Goal: Task Accomplishment & Management: Use online tool/utility

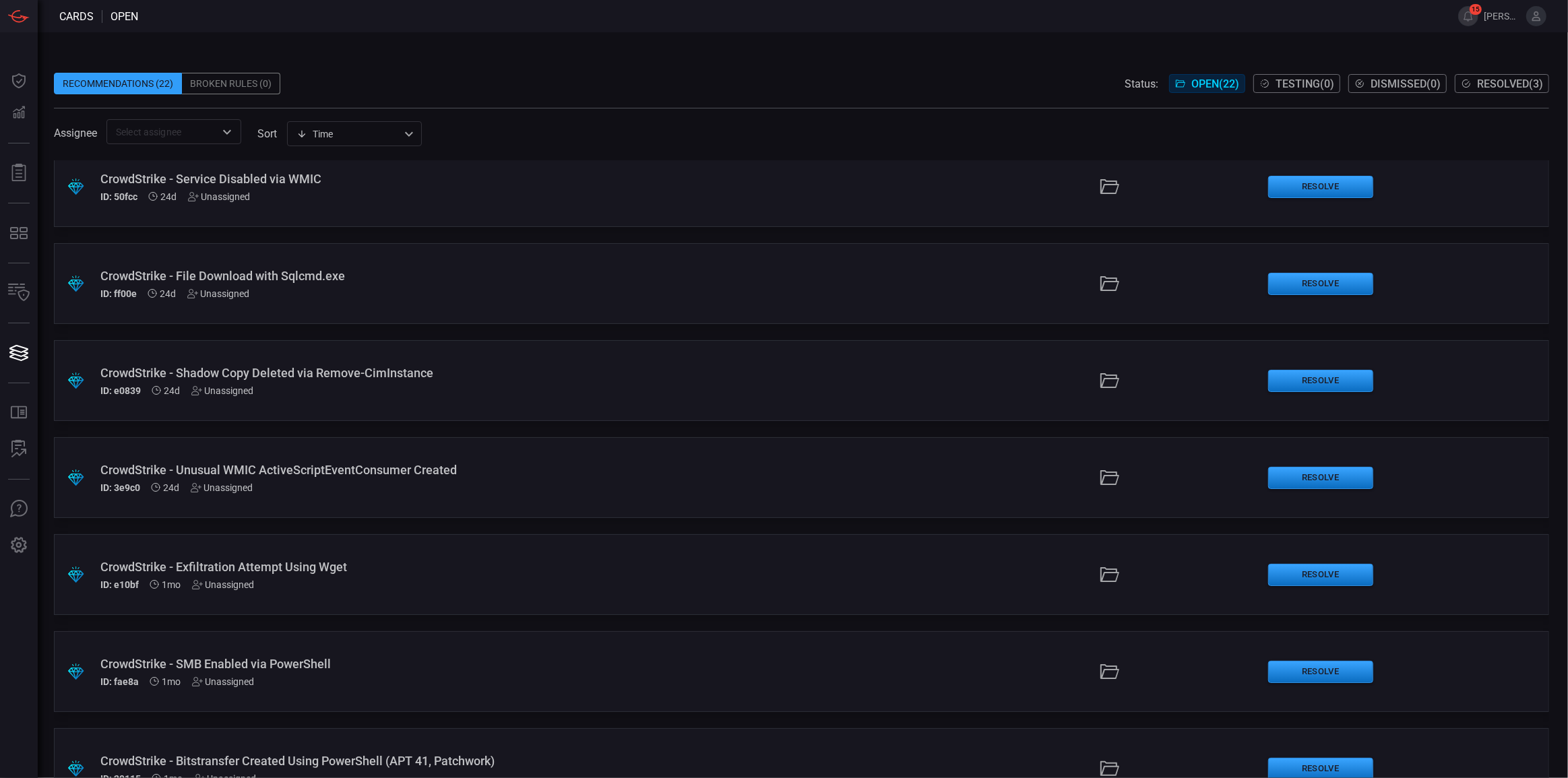
scroll to position [1516, 0]
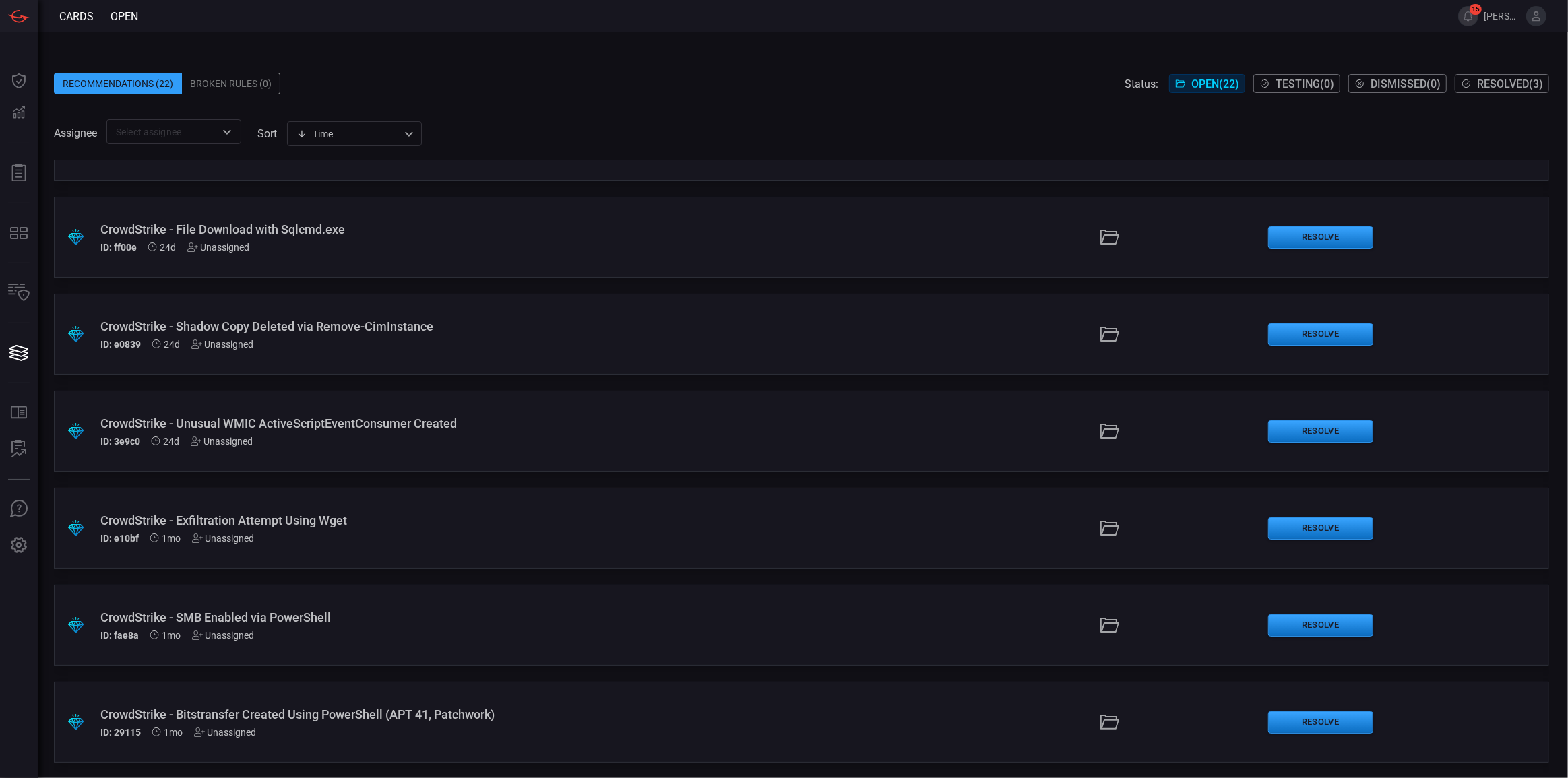
click at [316, 761] on div ".suggested_cards_icon{fill:url(#suggested_cards_icon);} CrowdStrike - Bitstrans…" at bounding box center [801, 722] width 1495 height 81
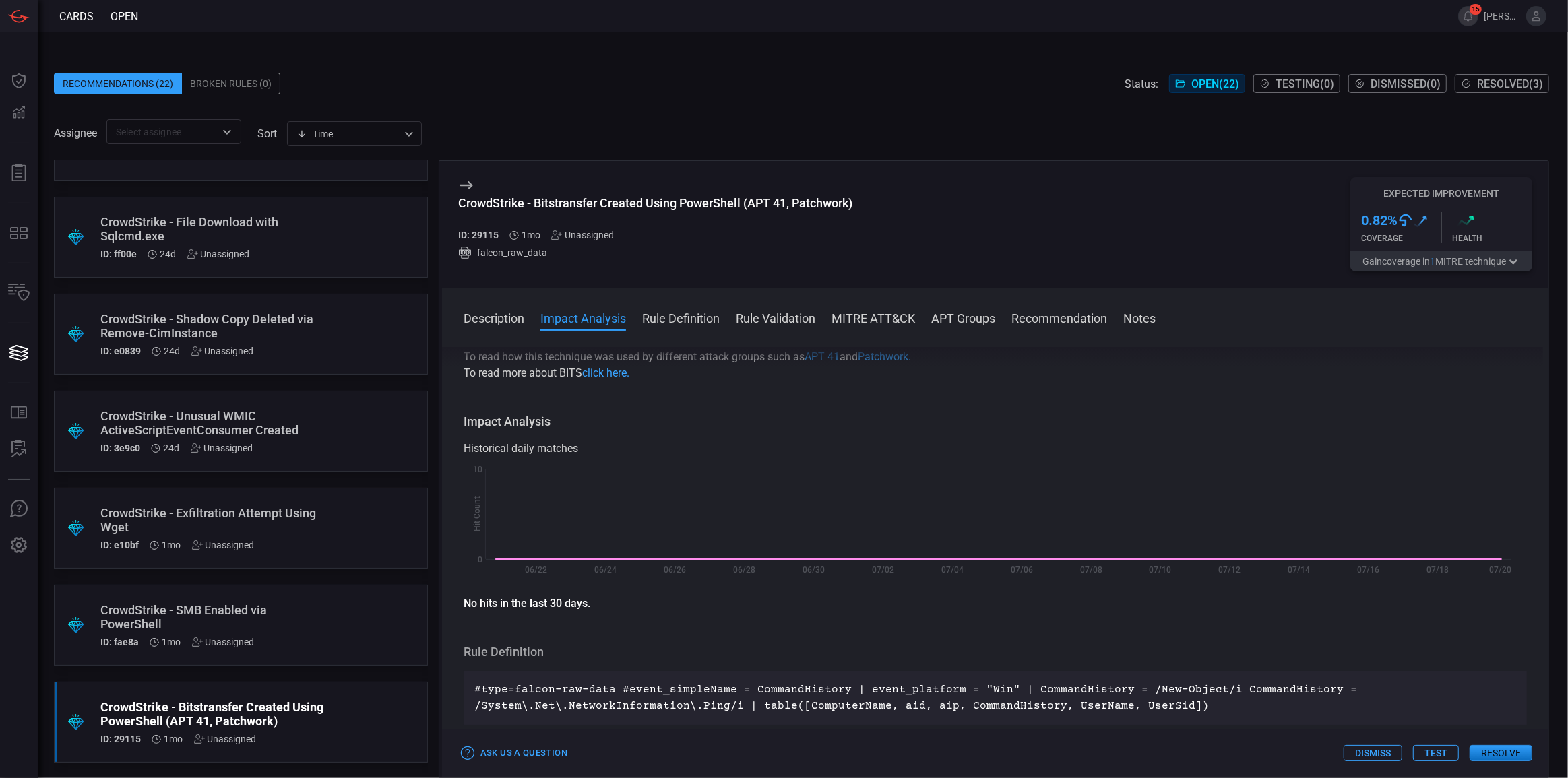
scroll to position [306, 0]
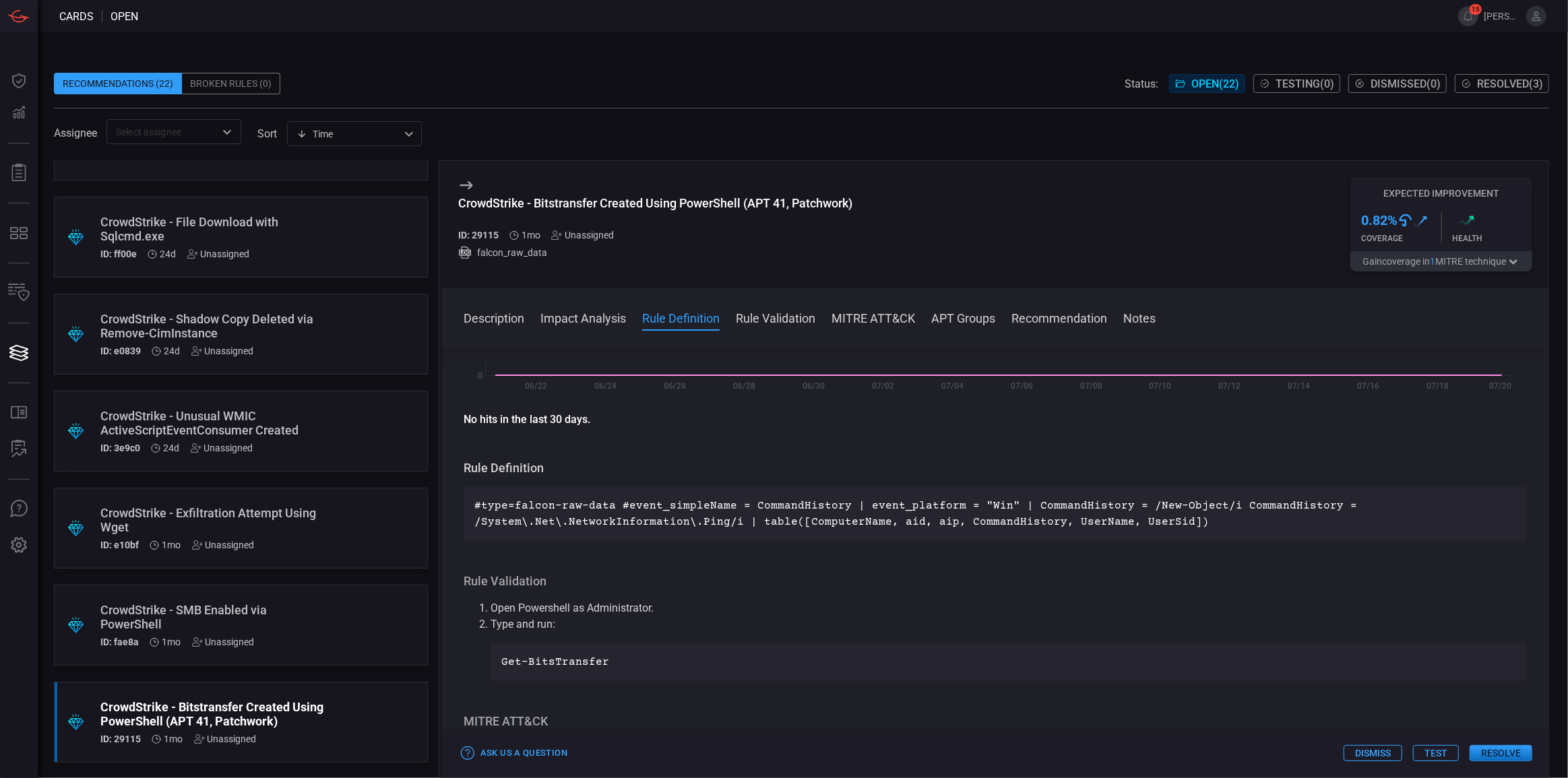
click at [1446, 753] on button "Test" at bounding box center [1436, 753] width 46 height 16
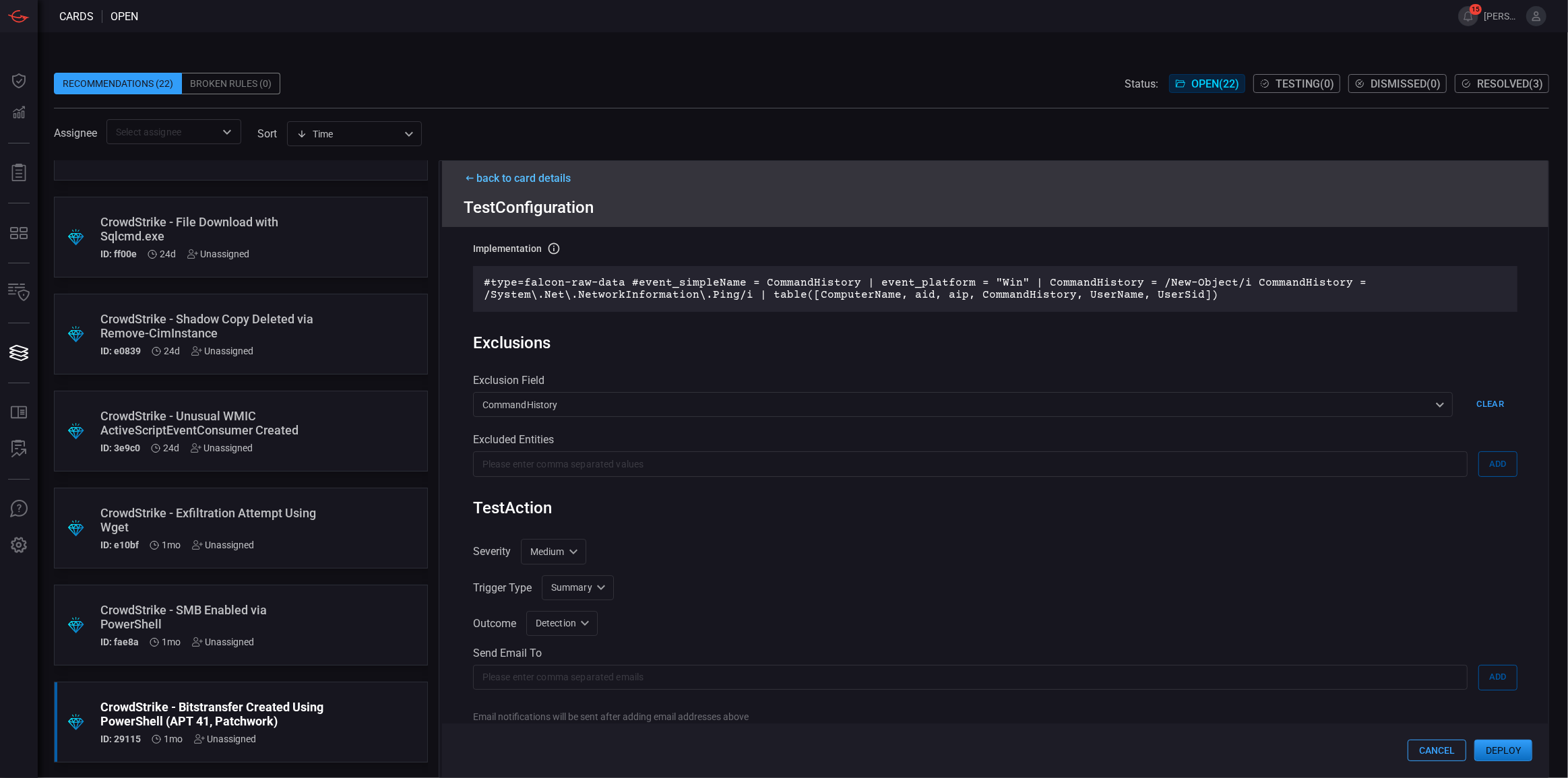
scroll to position [184, 0]
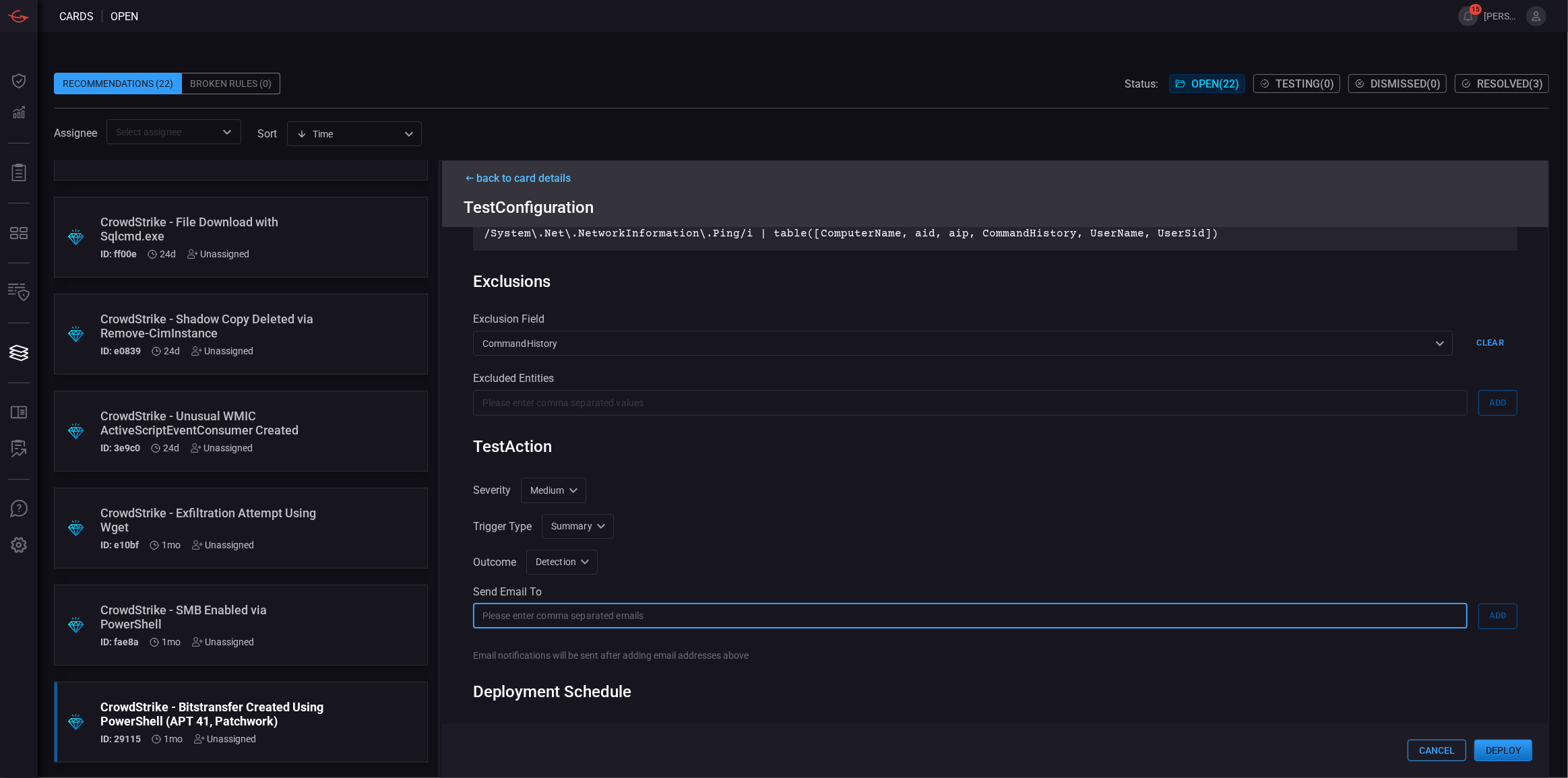
click at [910, 623] on input "text" at bounding box center [970, 616] width 994 height 25
type input "[PERSON_NAME][EMAIL_ADDRESS][PERSON_NAME][DOMAIN_NAME]"
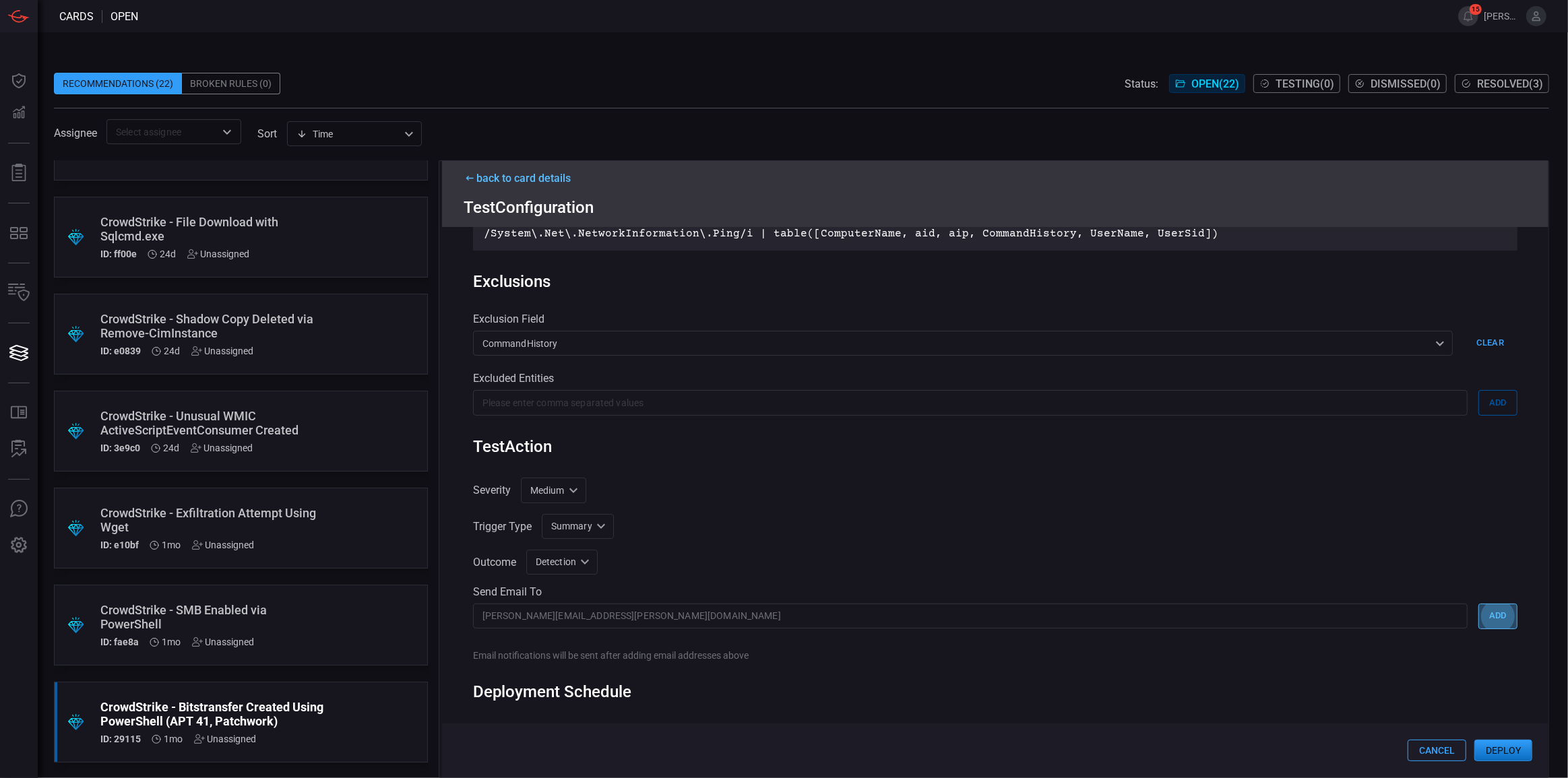
click at [1503, 623] on button "Add" at bounding box center [1498, 616] width 39 height 25
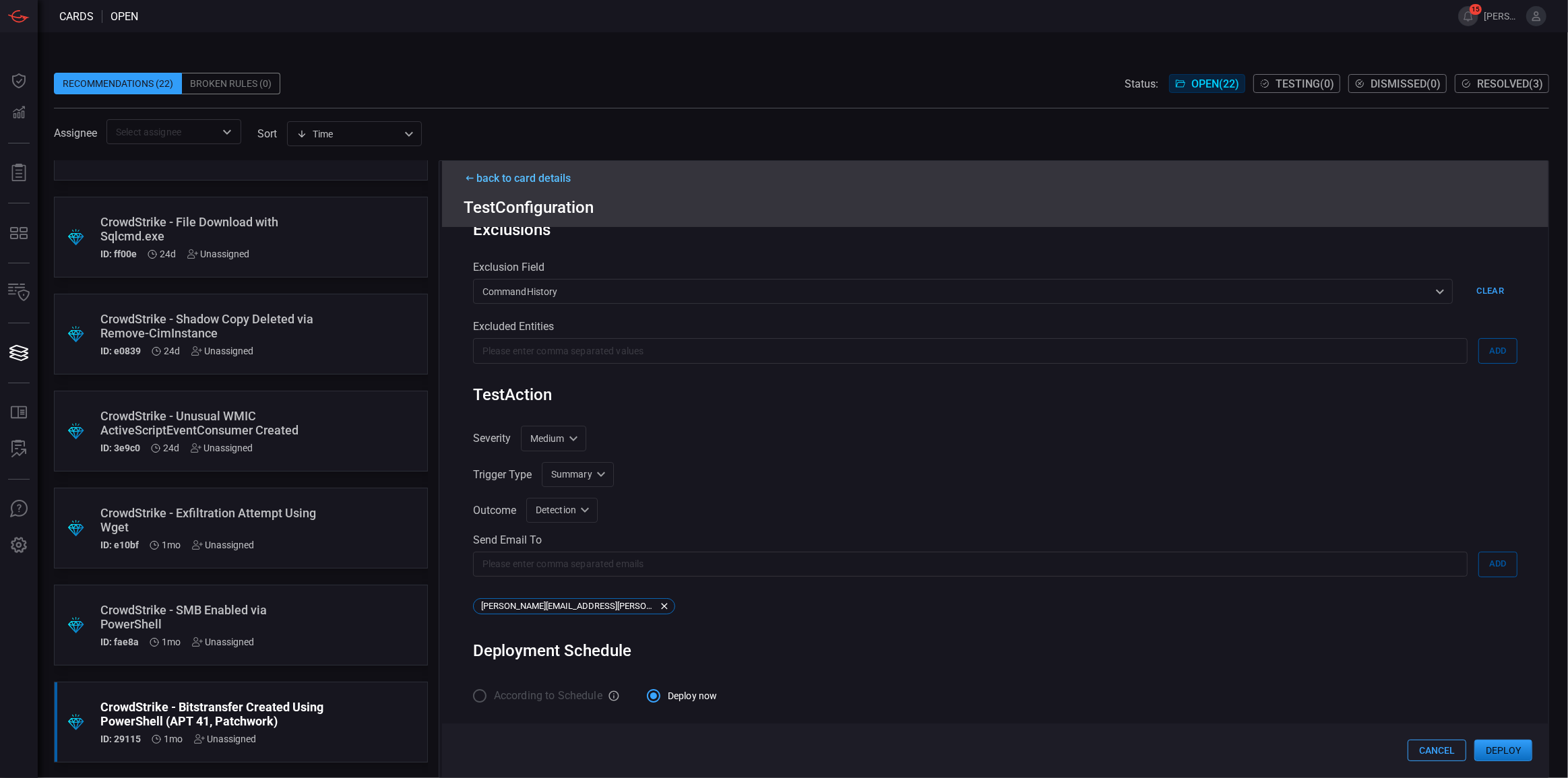
scroll to position [238, 0]
click at [1516, 758] on button "Deploy" at bounding box center [1503, 750] width 58 height 21
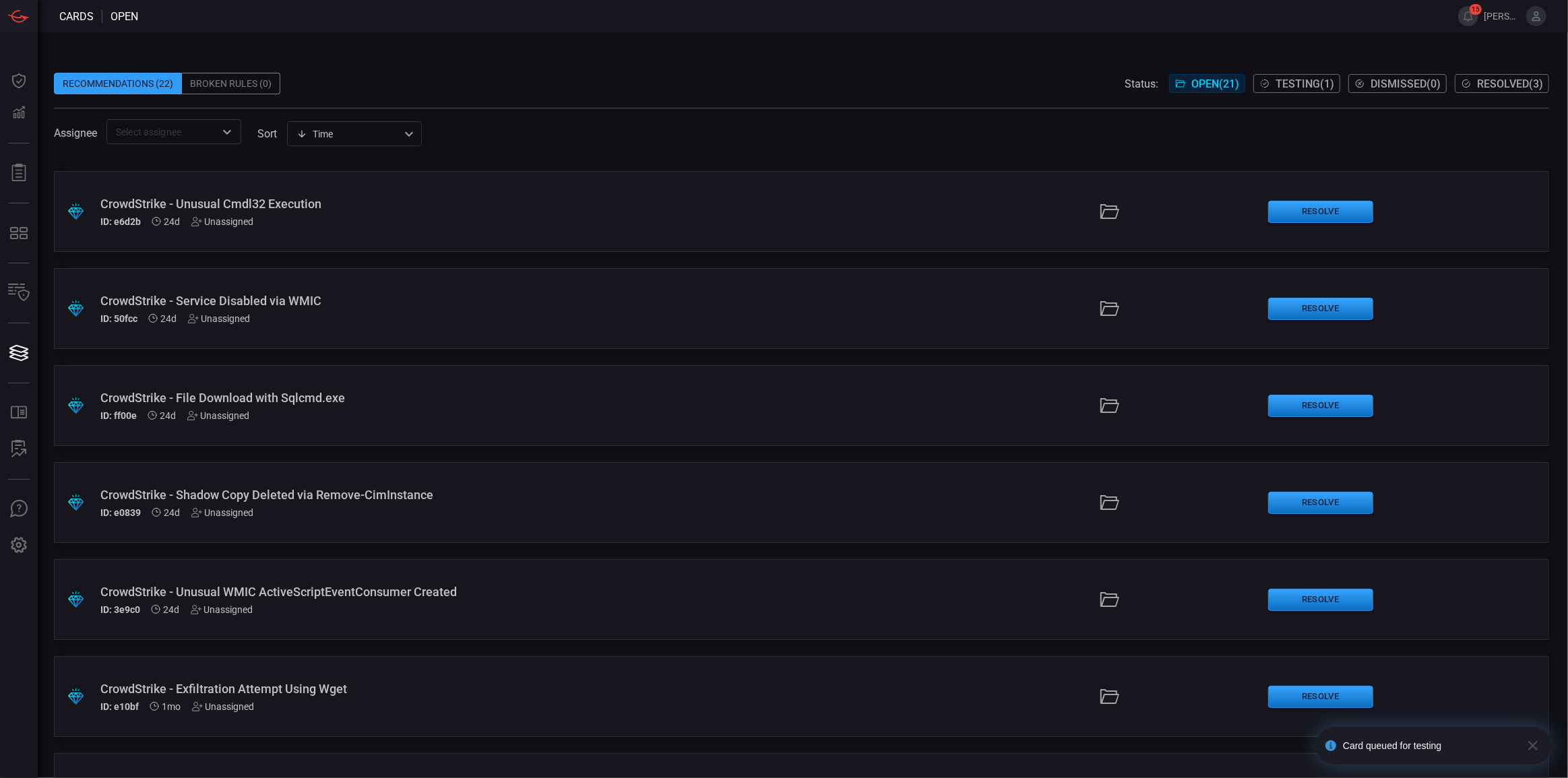
scroll to position [1419, 0]
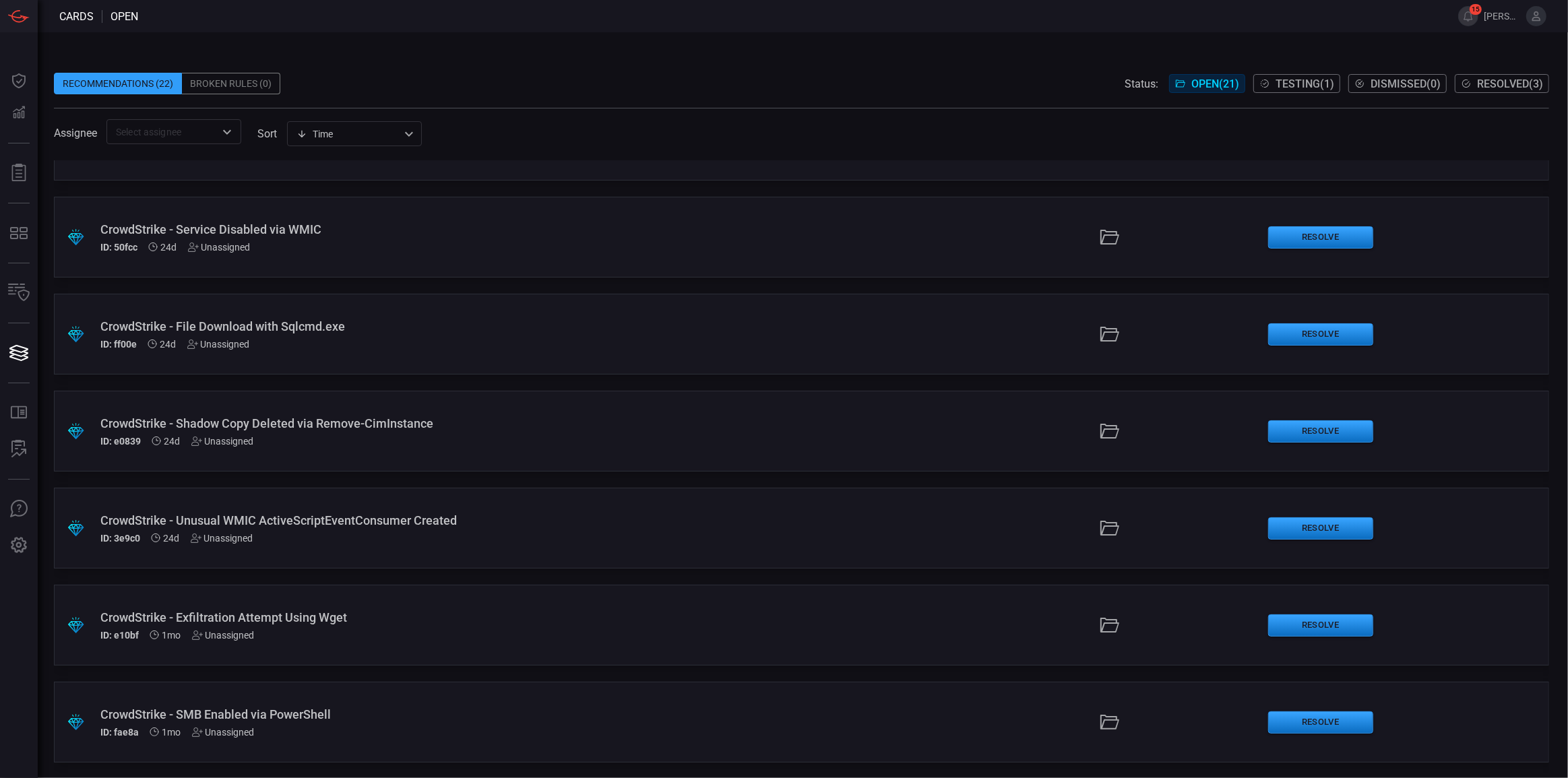
click at [1291, 84] on span "Testing ( 1 )" at bounding box center [1304, 84] width 59 height 13
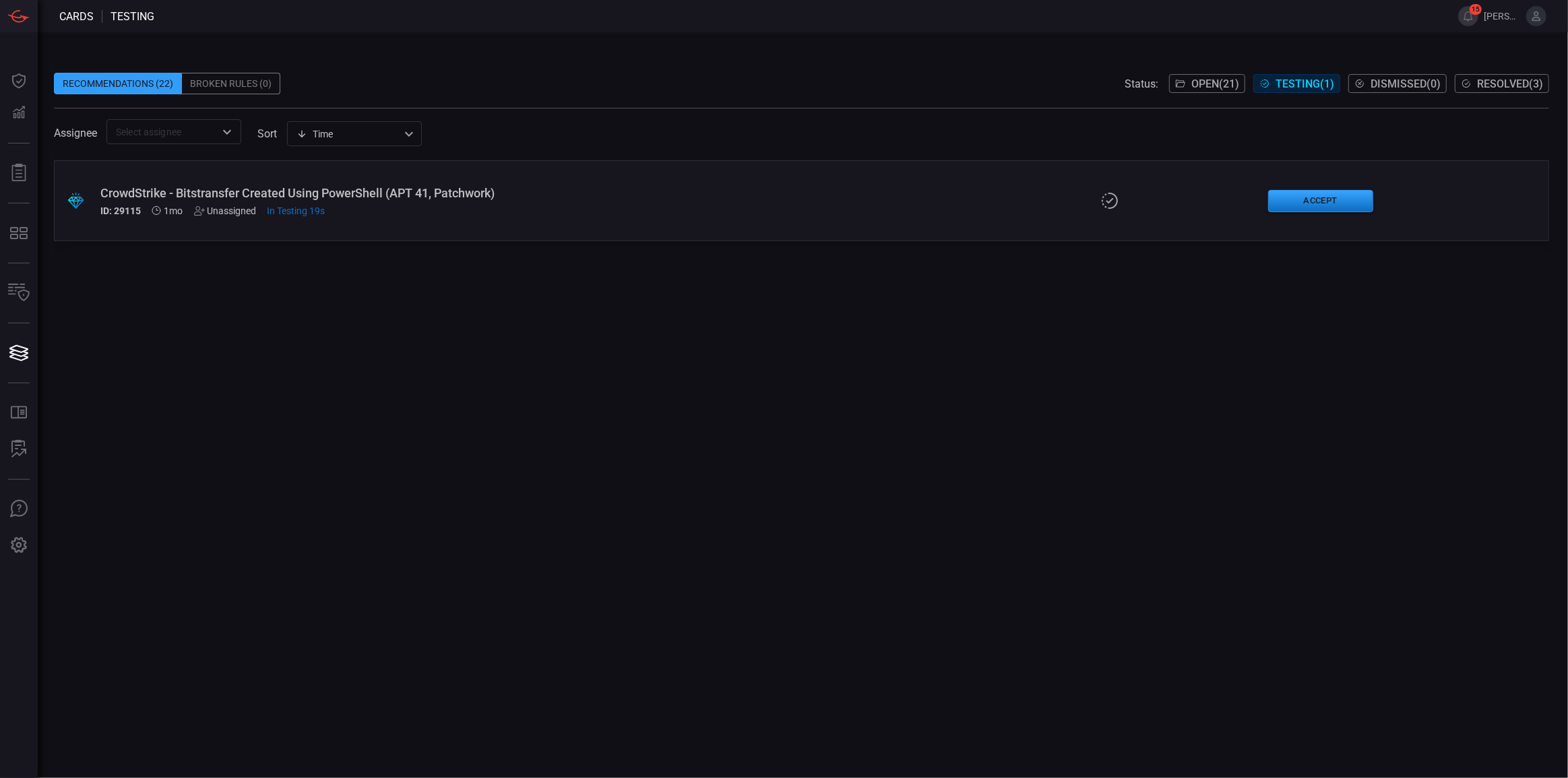
click at [1108, 202] on icon at bounding box center [1109, 200] width 16 height 16
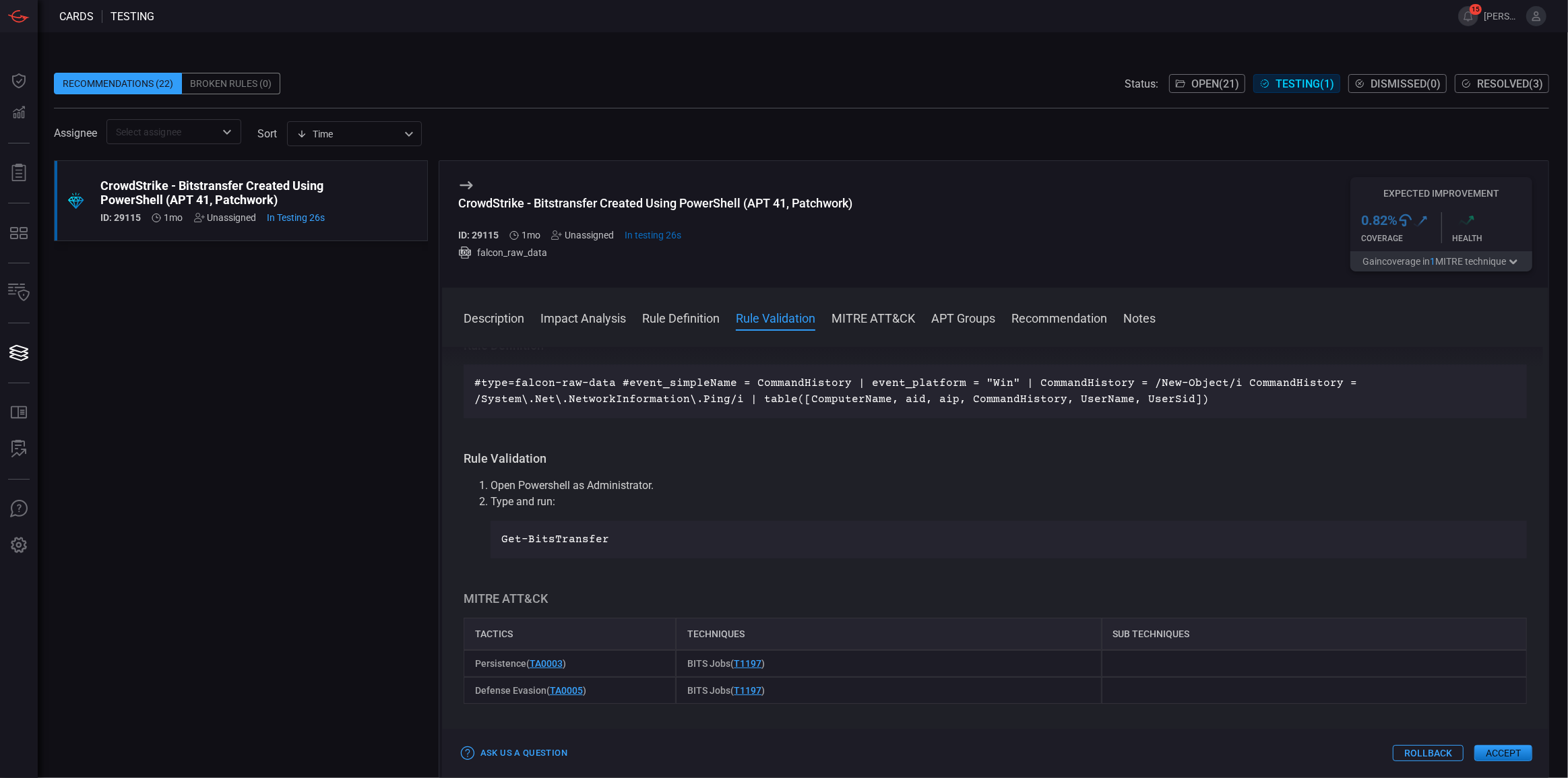
scroll to position [367, 0]
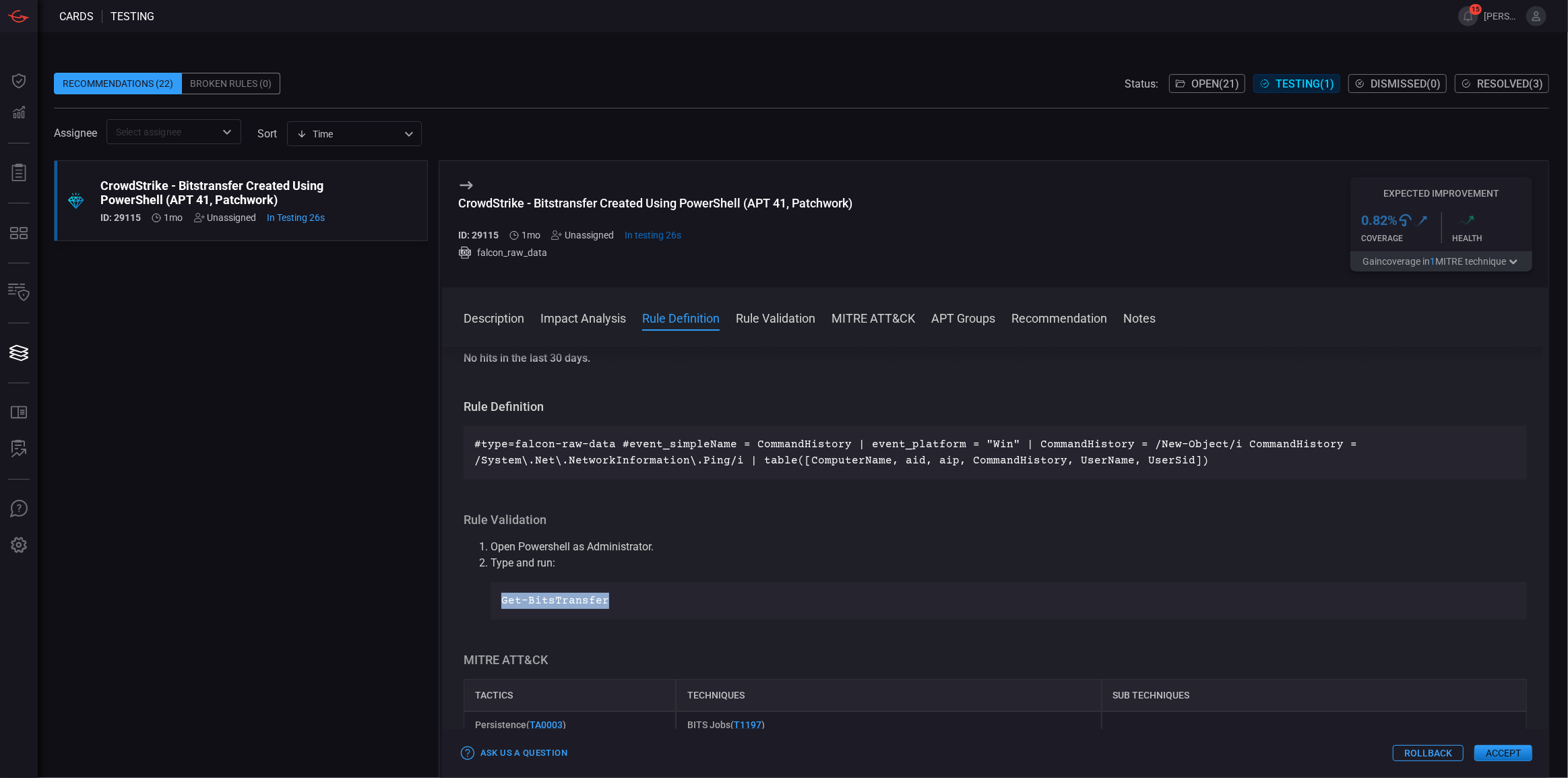
drag, startPoint x: 610, startPoint y: 603, endPoint x: 499, endPoint y: 607, distance: 111.1
click at [499, 607] on div "Get-BitsTransfer" at bounding box center [1009, 601] width 1036 height 38
copy code "Get-BitsTransfer"
click at [785, 639] on div "Description Background Intelligent Transfer Service (BITS) is a low-bandwidth, …" at bounding box center [995, 559] width 1107 height 426
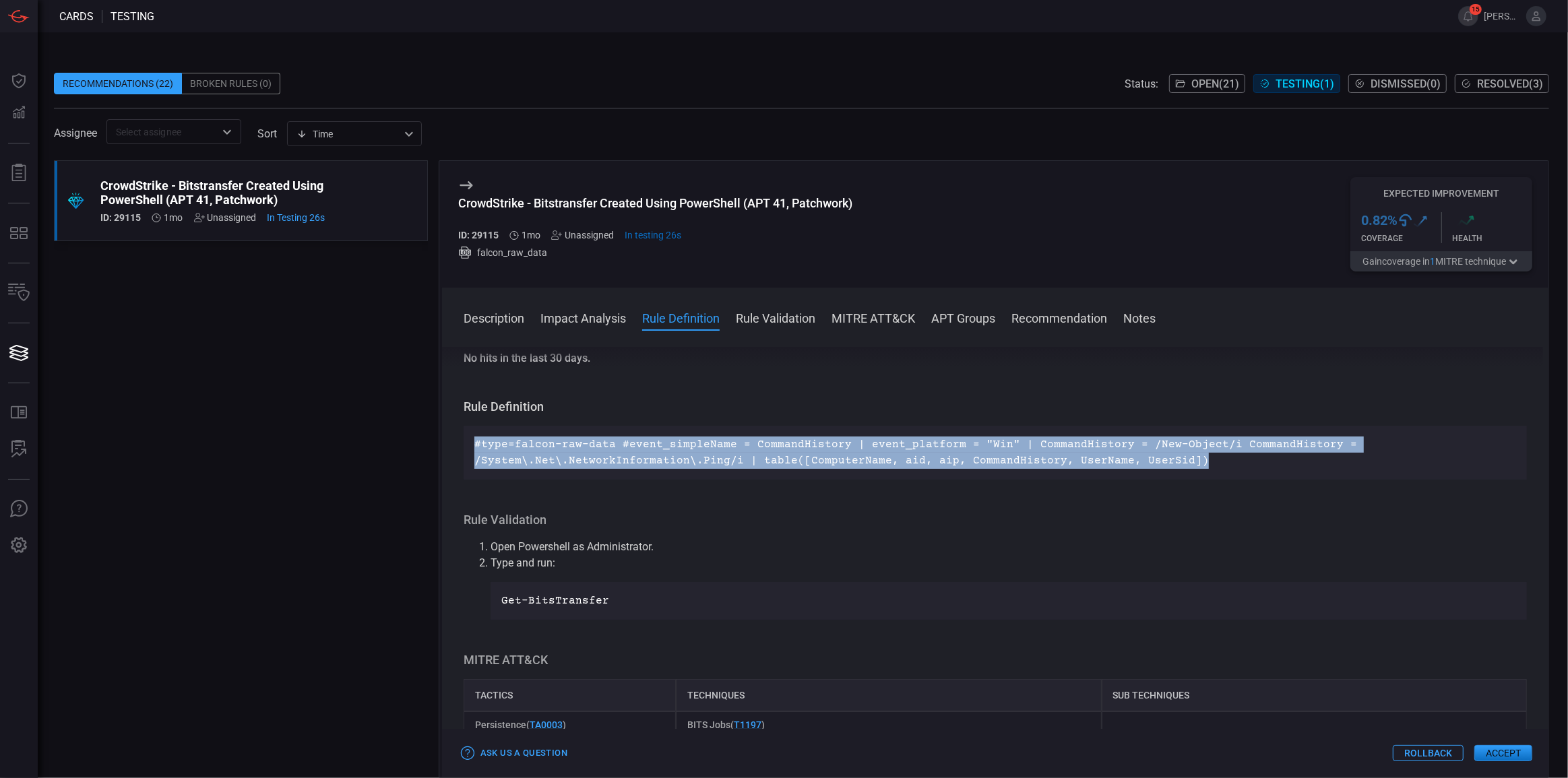
drag, startPoint x: 475, startPoint y: 445, endPoint x: 1178, endPoint y: 464, distance: 703.3
click at [1178, 464] on p "#type=falcon-raw-data #event_simpleName = CommandHistory | event_platform = "Wi…" at bounding box center [995, 453] width 1042 height 33
copy p "#type=falcon-raw-data #event_simpleName = CommandHistory | event_platform = "Wi…"
click at [1310, 85] on span "Testing ( 1 )" at bounding box center [1304, 84] width 59 height 13
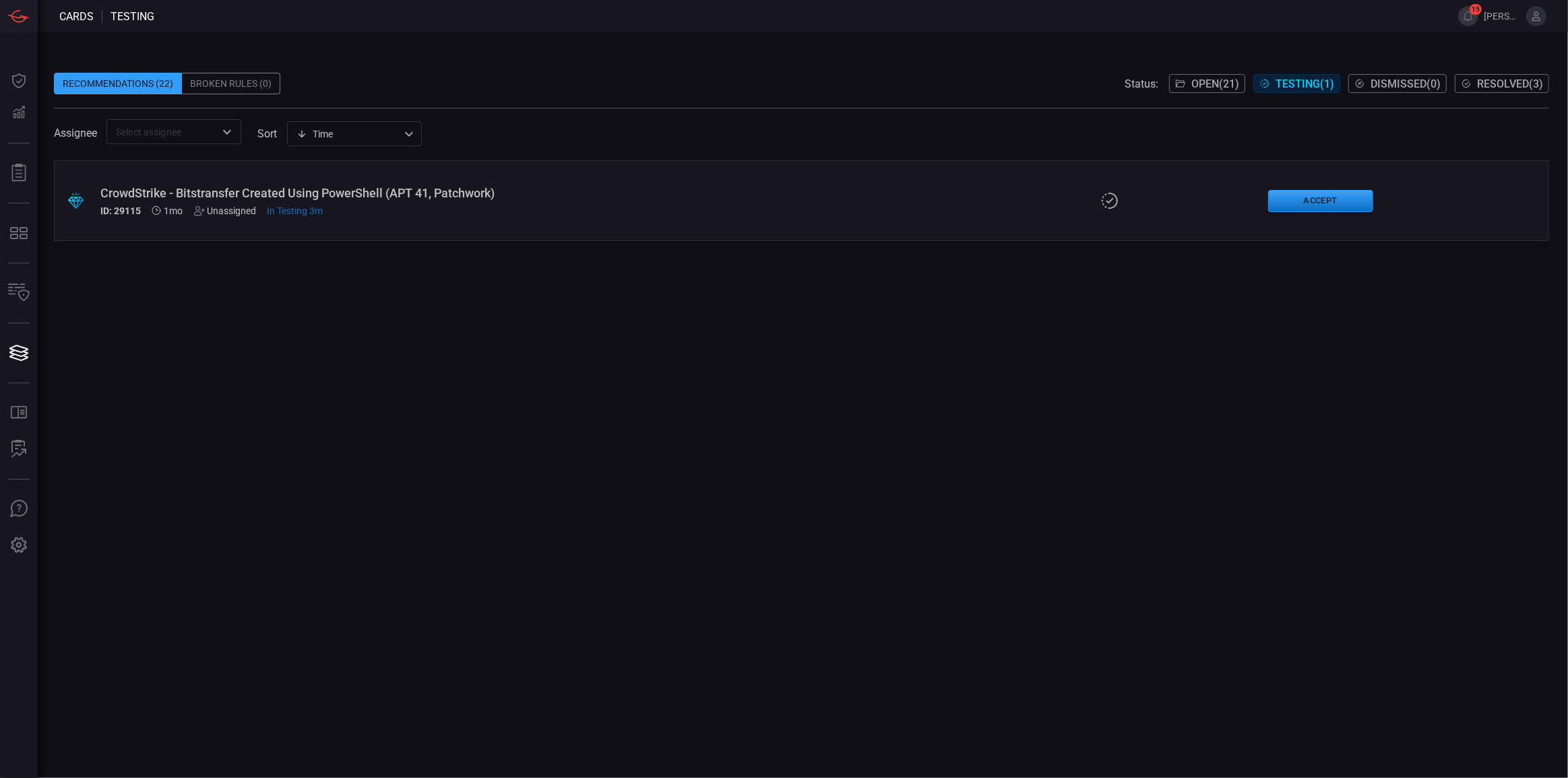
click at [1110, 203] on icon at bounding box center [1110, 200] width 21 height 19
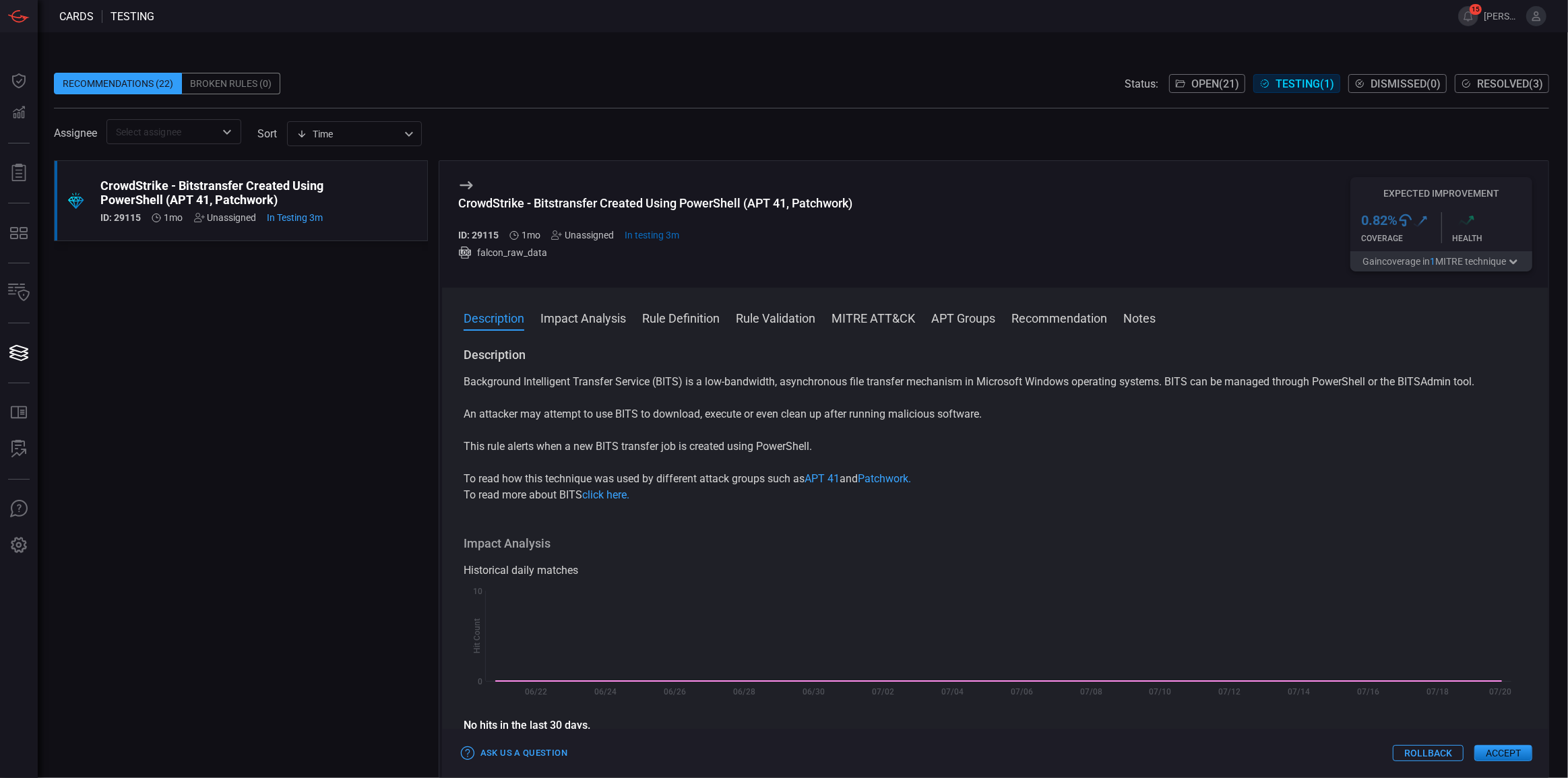
click at [118, 88] on div "Recommendations (22)" at bounding box center [117, 83] width 128 height 21
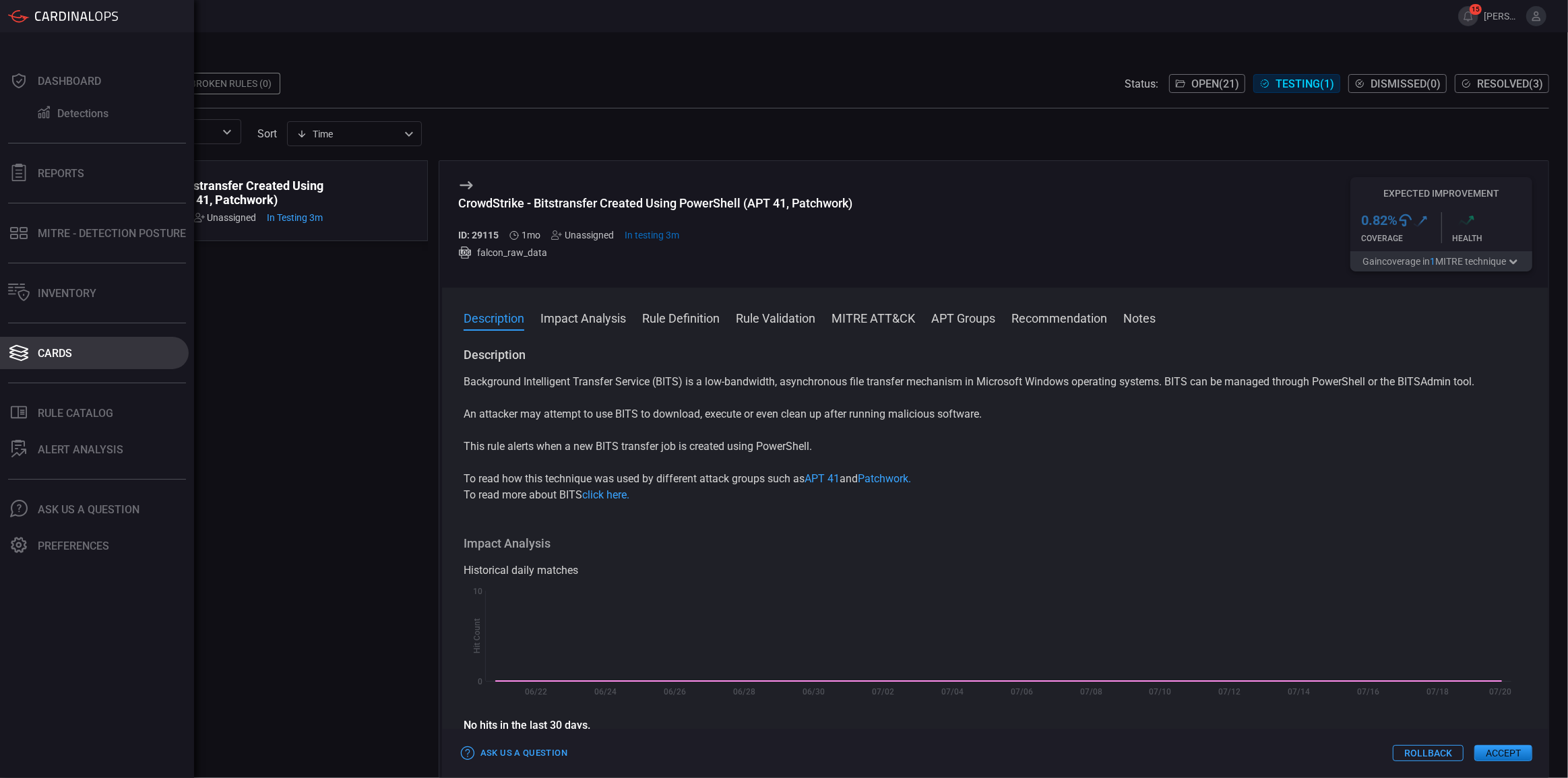
click at [50, 354] on div "Cards" at bounding box center [55, 353] width 34 height 13
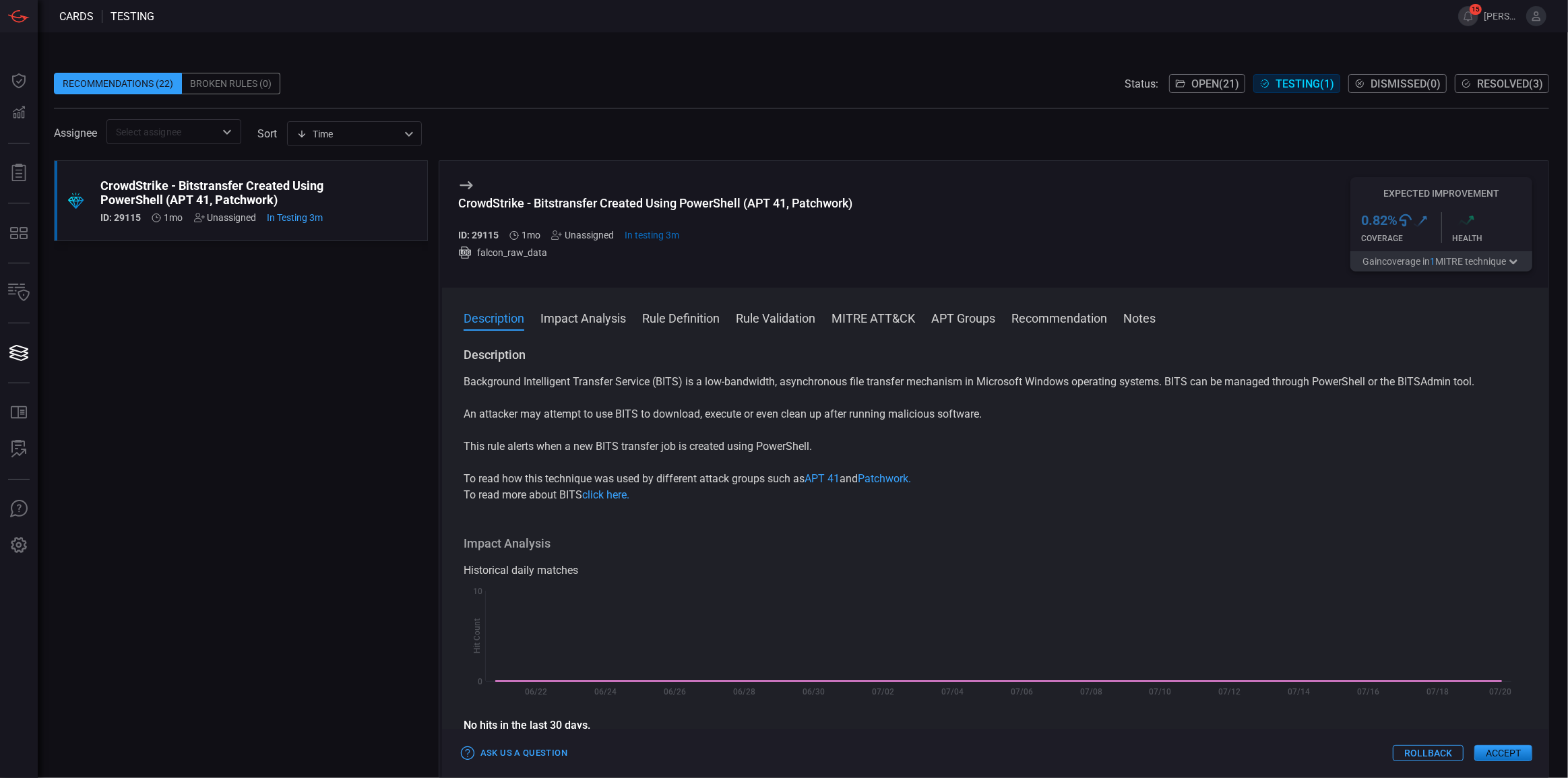
click at [1192, 85] on span "Open ( 21 )" at bounding box center [1215, 84] width 48 height 13
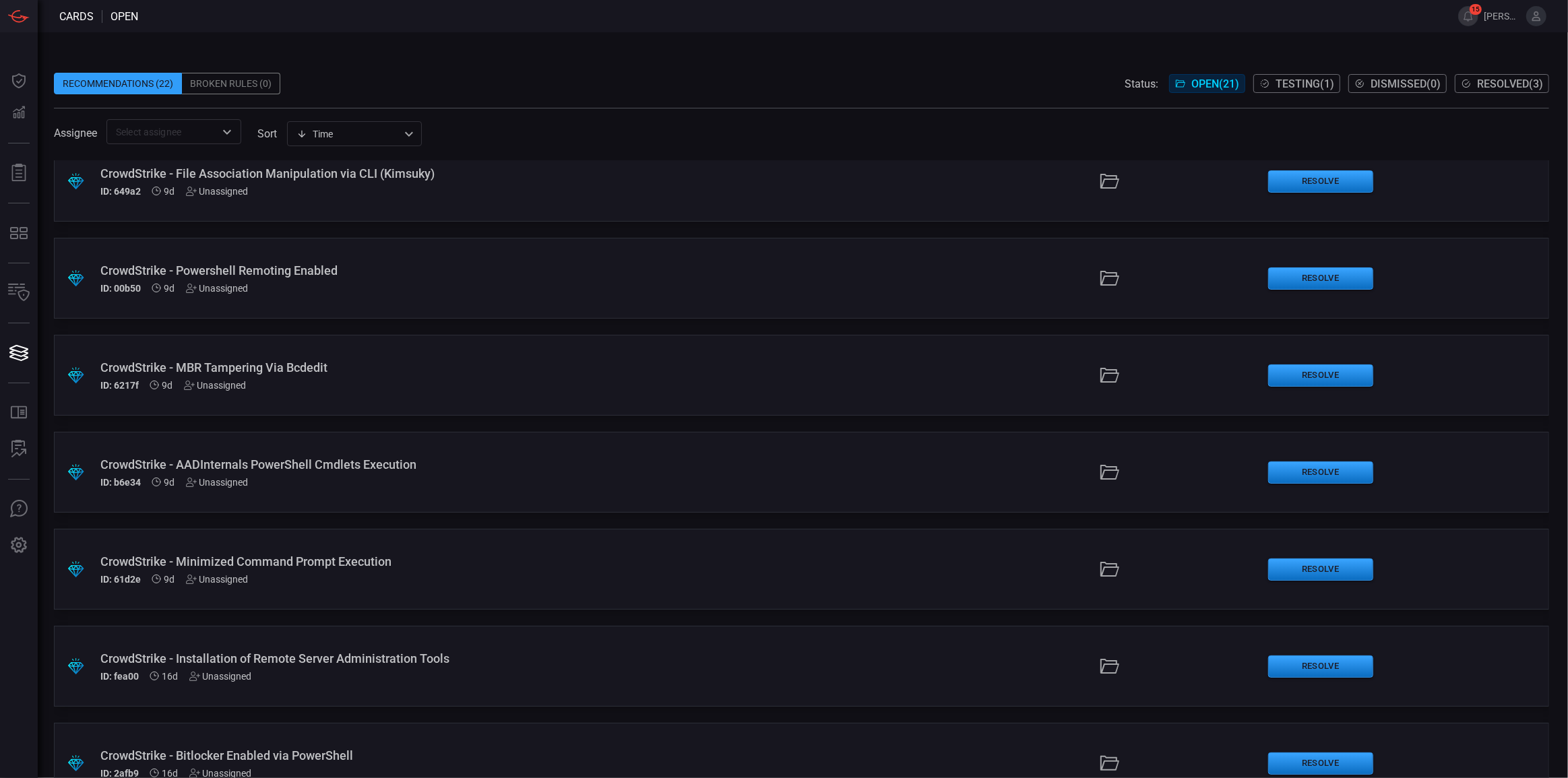
scroll to position [1419, 0]
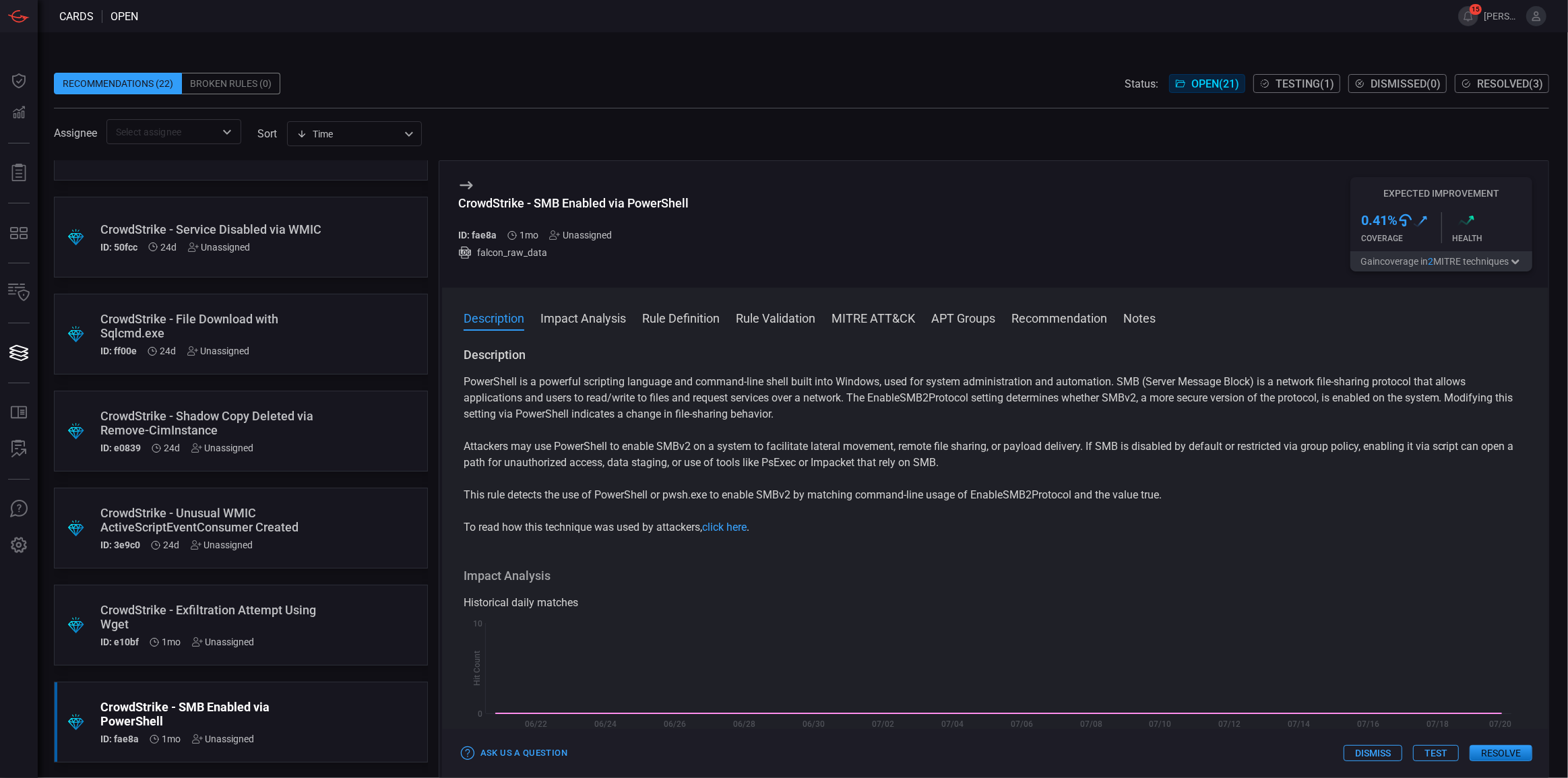
click at [1487, 755] on button "Resolve" at bounding box center [1500, 753] width 62 height 16
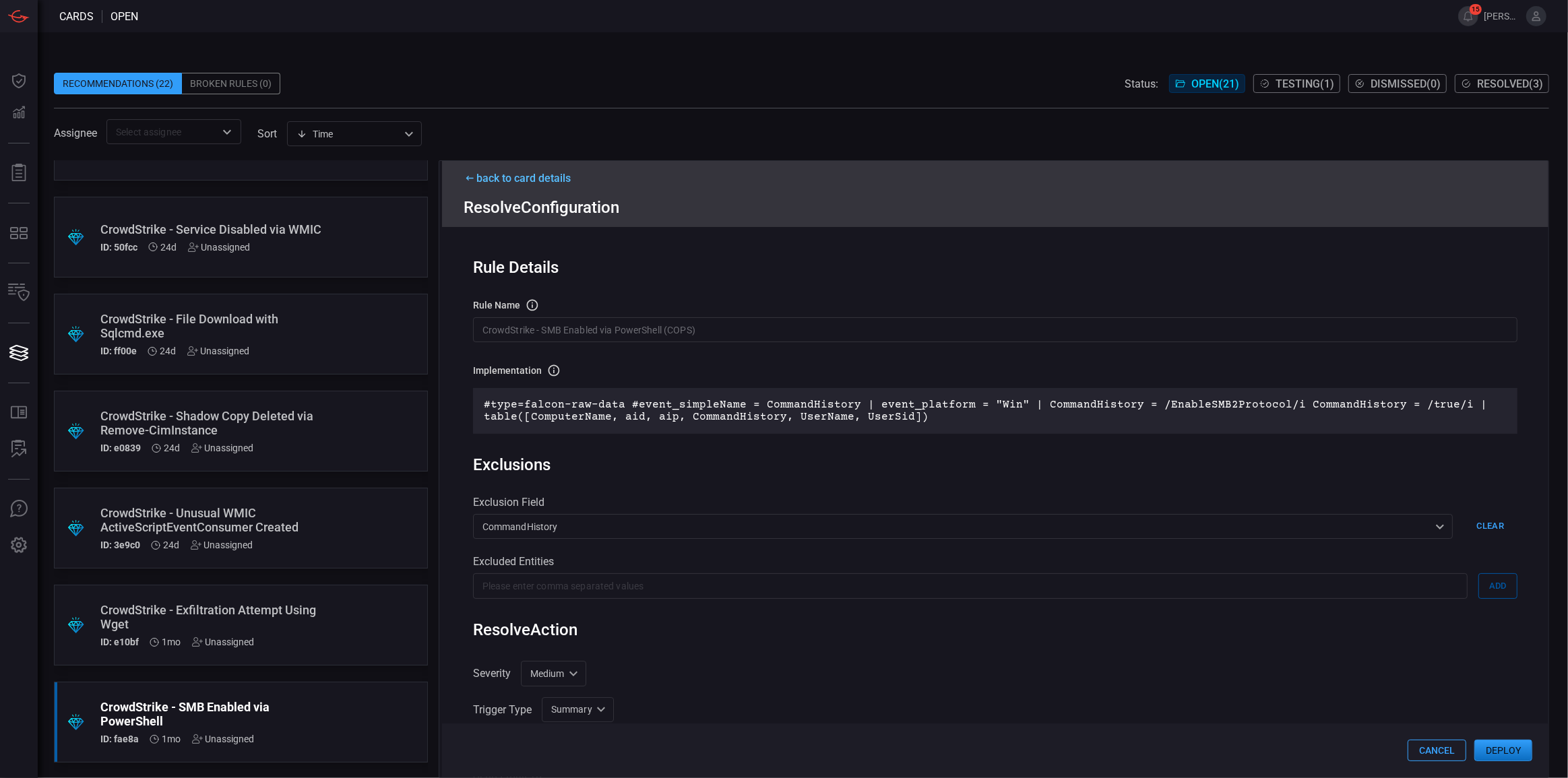
click at [1430, 760] on button "Cancel" at bounding box center [1437, 750] width 59 height 21
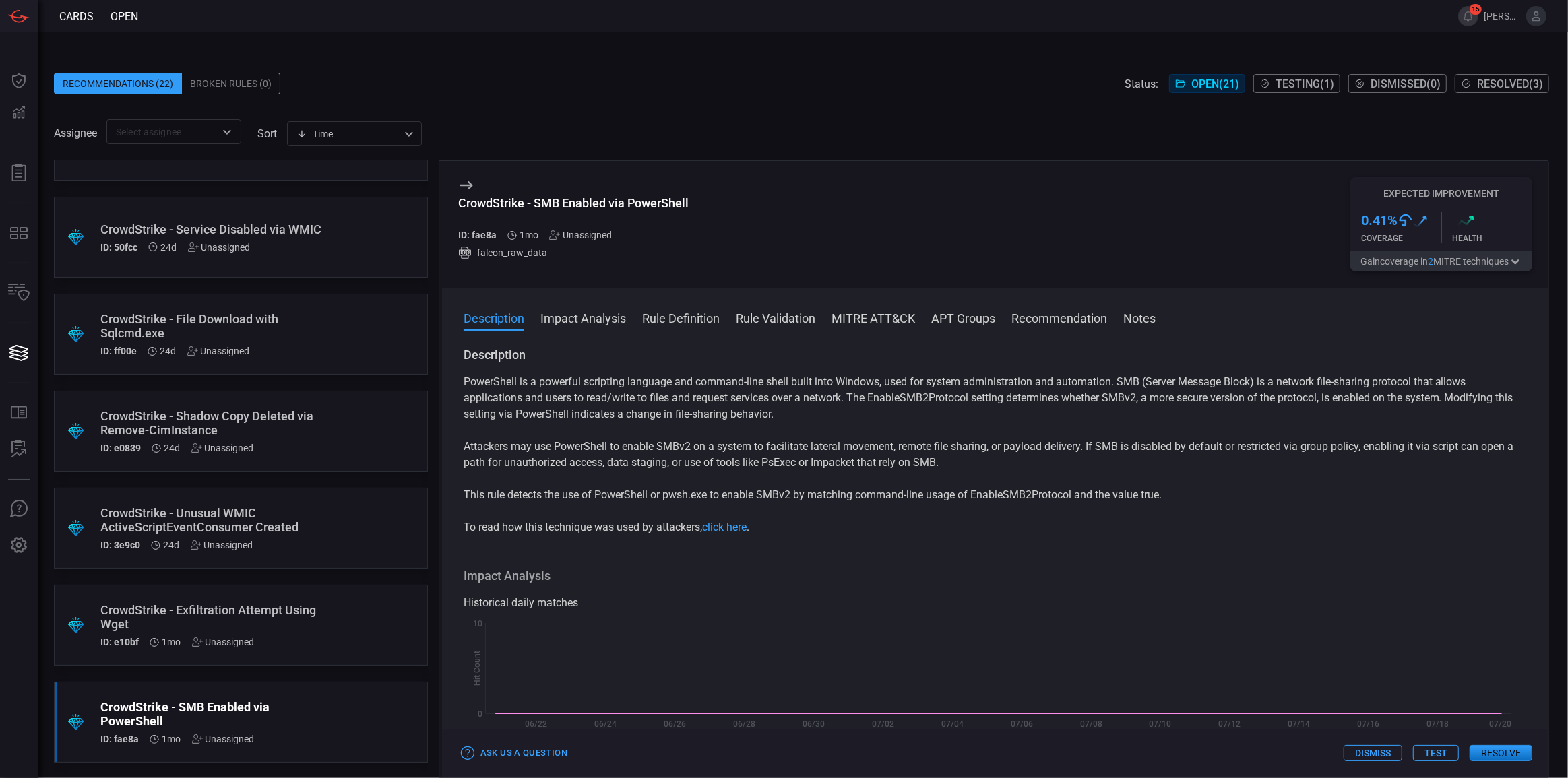
click at [1302, 85] on span "Testing ( 1 )" at bounding box center [1304, 84] width 59 height 13
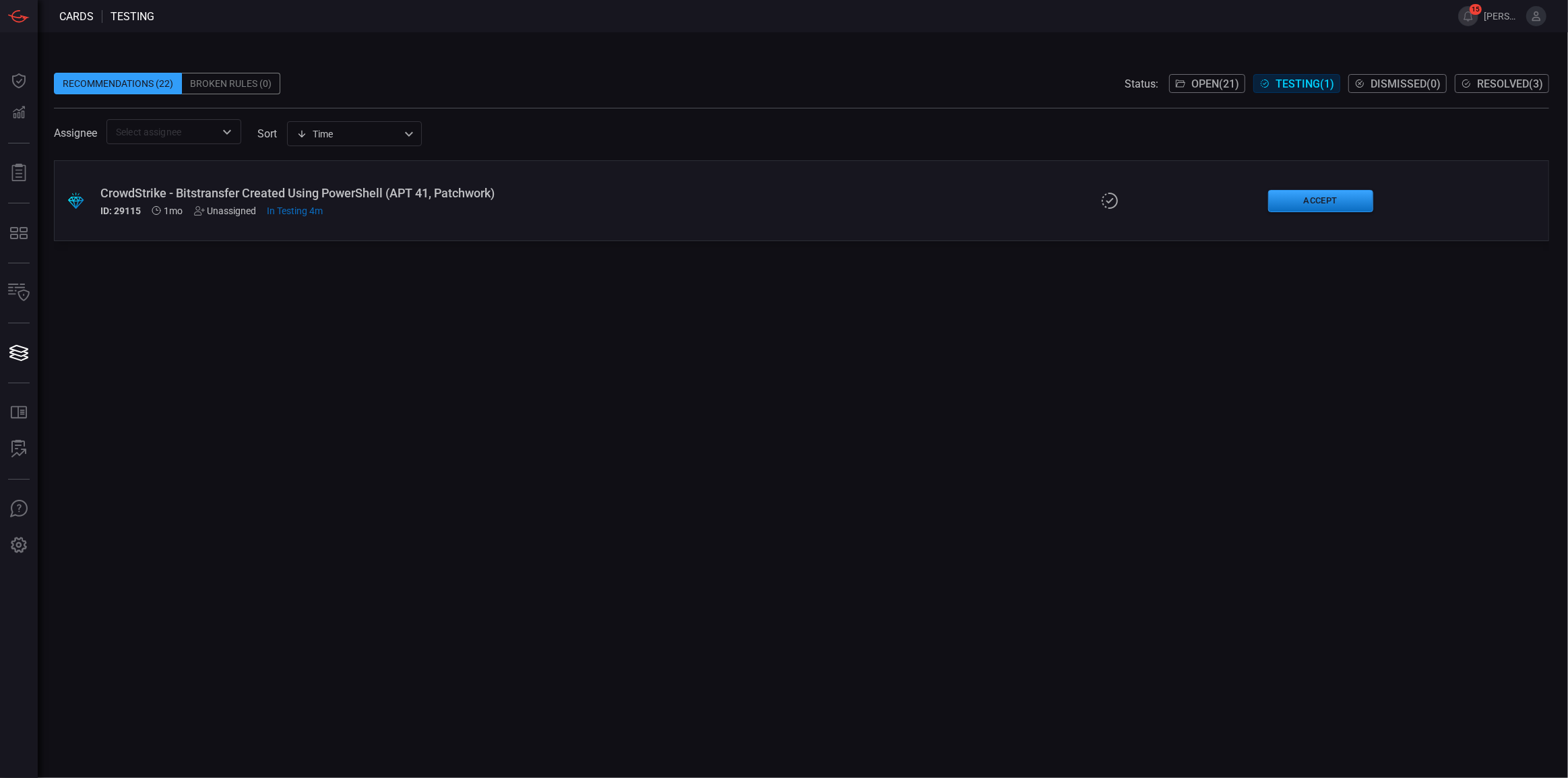
click at [778, 207] on div ".suggested_cards_icon{fill:url(#suggested_cards_icon);} CrowdStrike - Bitstrans…" at bounding box center [801, 200] width 1495 height 81
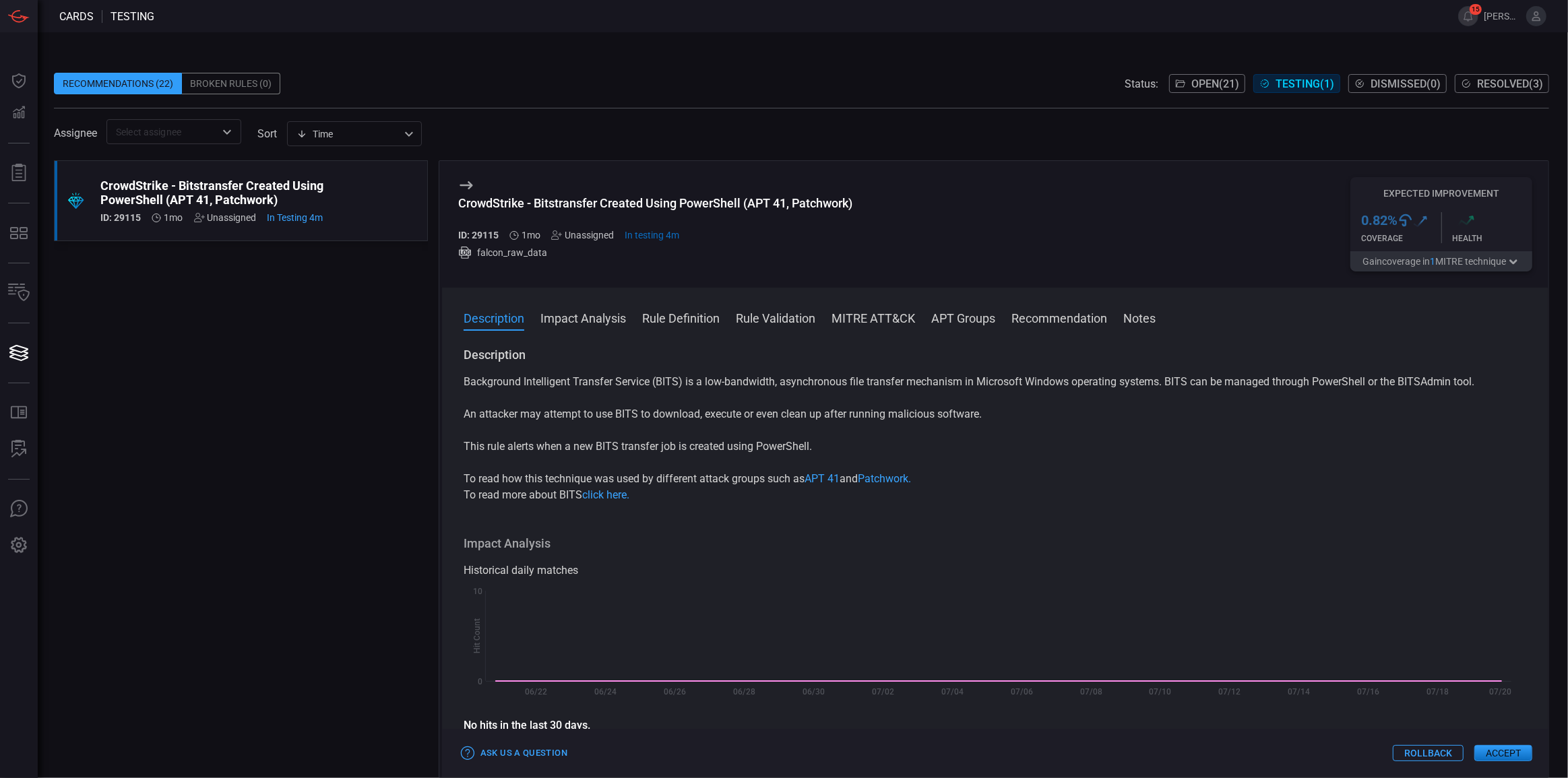
click at [1493, 750] on button "Accept" at bounding box center [1503, 753] width 58 height 16
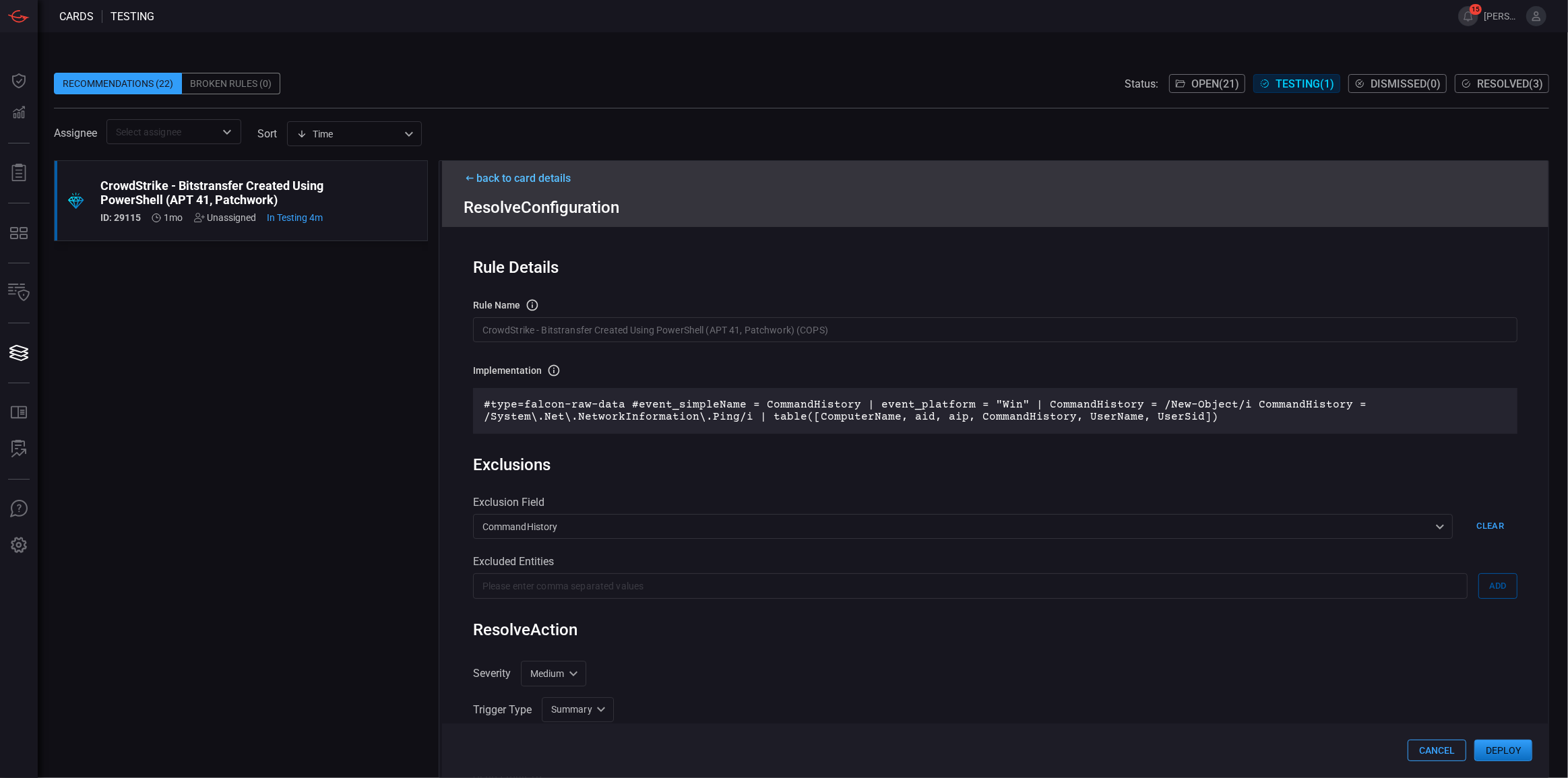
scroll to position [238, 0]
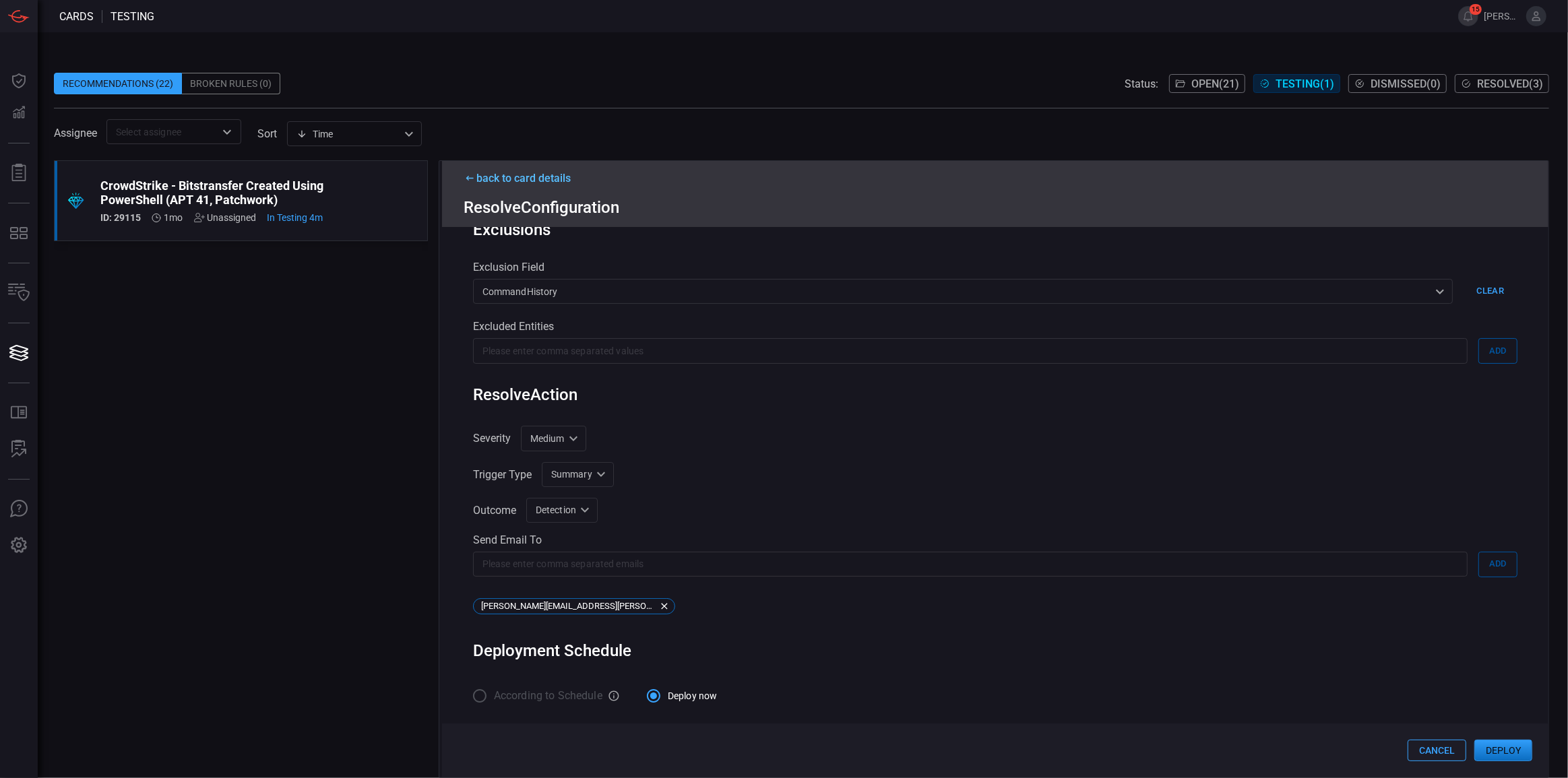
click at [1418, 751] on button "Cancel" at bounding box center [1437, 750] width 59 height 21
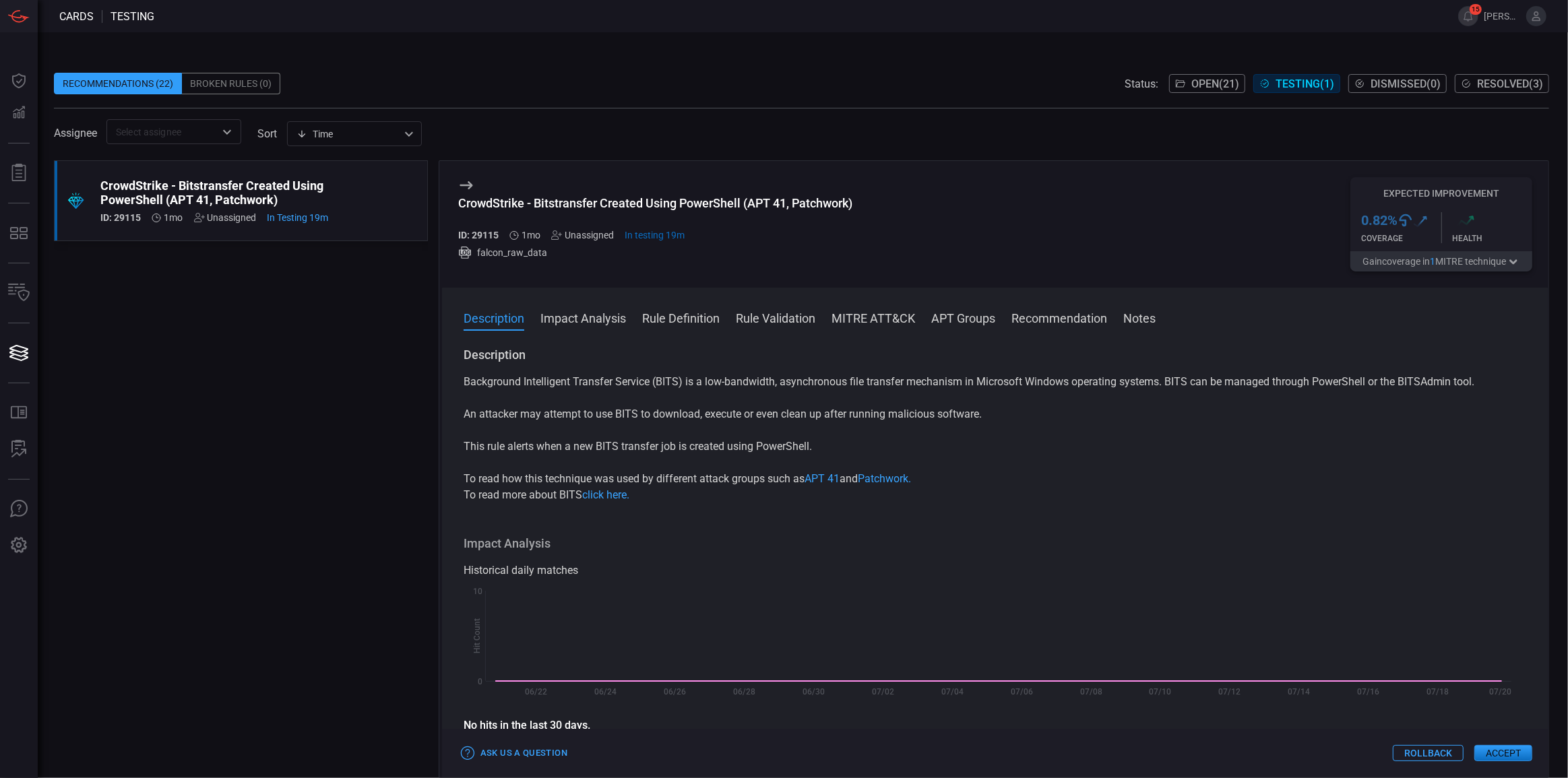
click at [1503, 256] on button "Gain coverage in 1 MITRE technique" at bounding box center [1440, 262] width 182 height 20
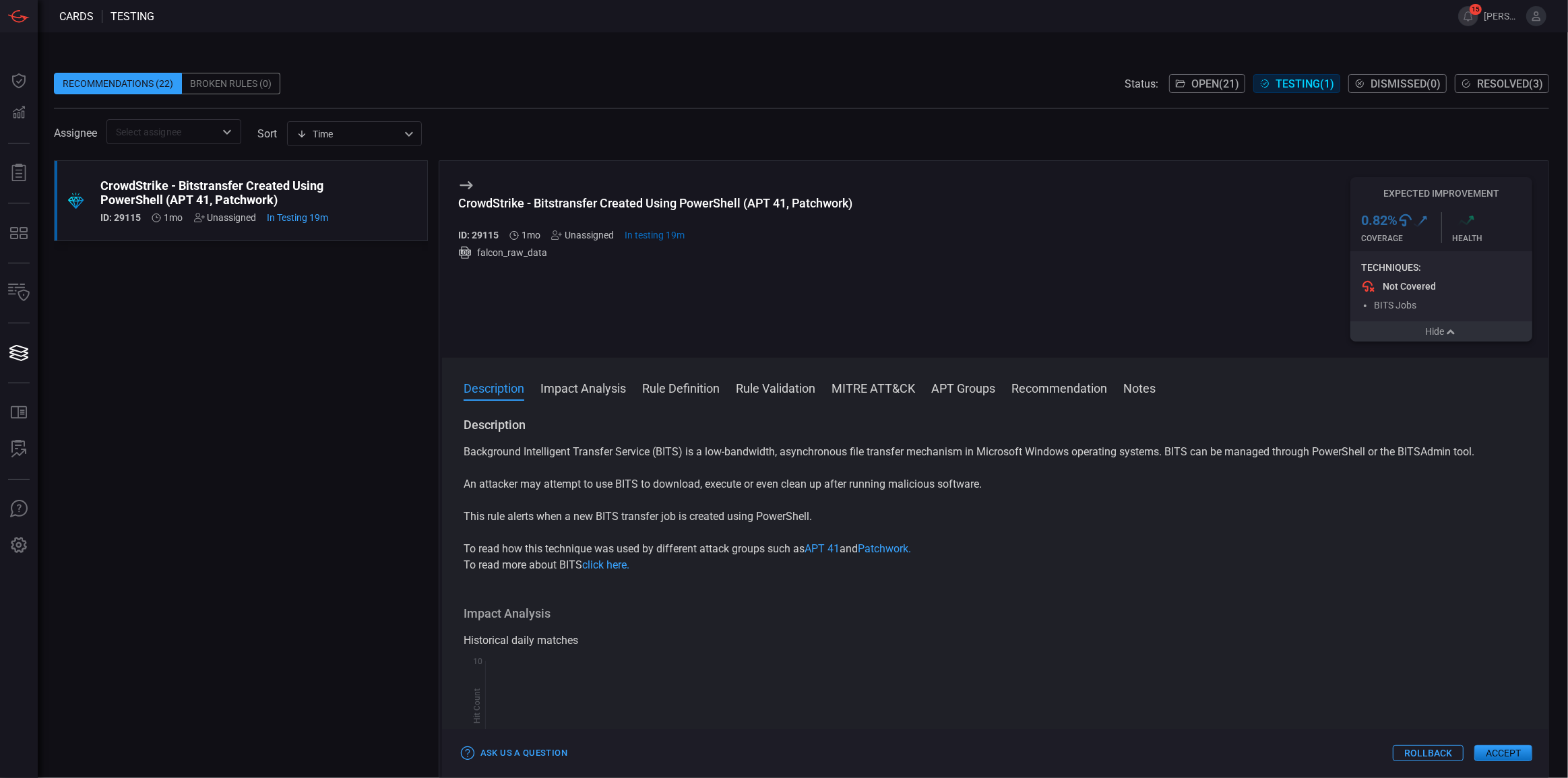
click at [1491, 332] on button "Hide" at bounding box center [1440, 332] width 182 height 20
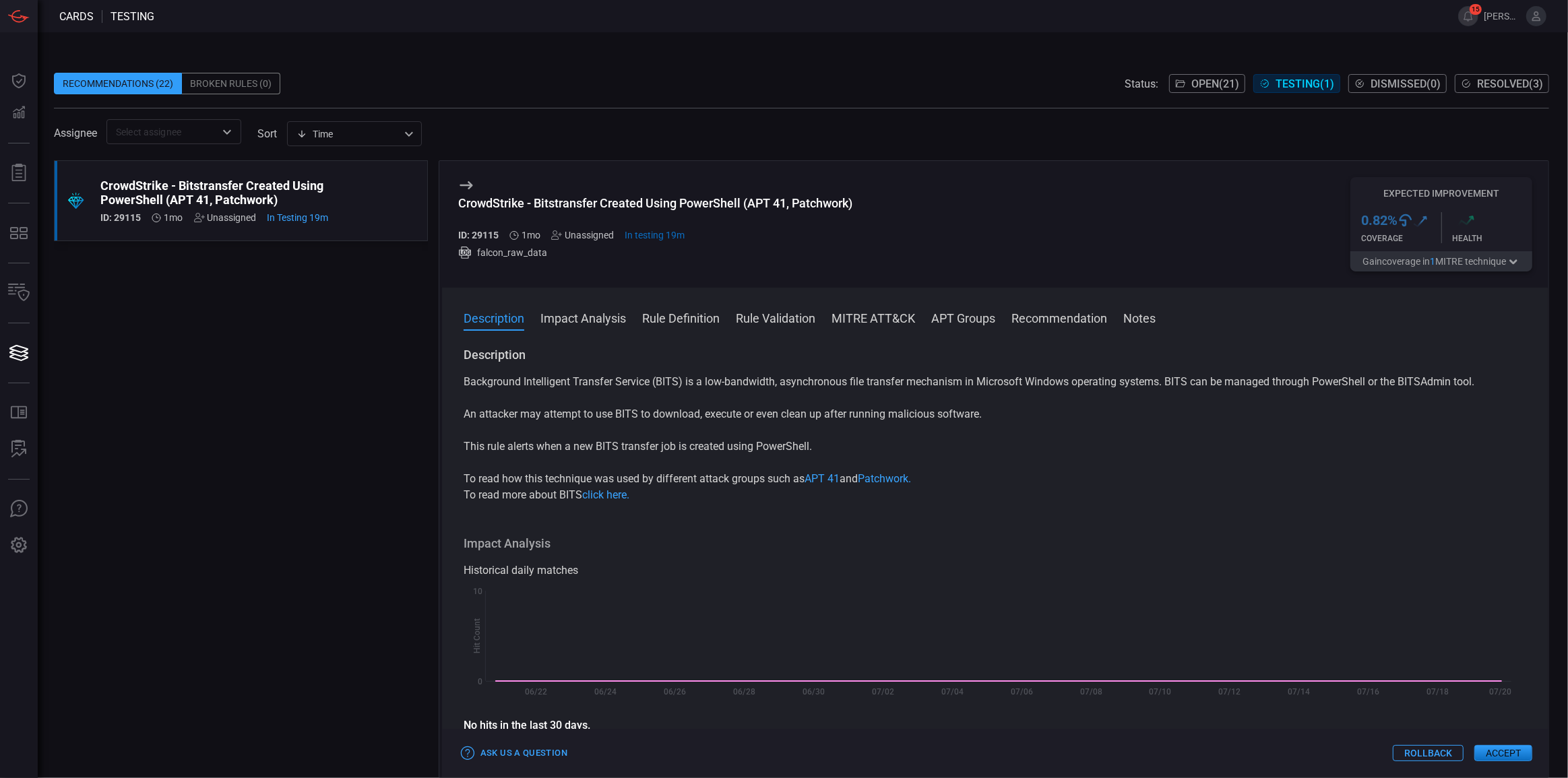
click at [1464, 29] on header "Cards testing 15 michael.fiermonte" at bounding box center [784, 16] width 1568 height 33
click at [1464, 20] on button "15" at bounding box center [1468, 17] width 20 height 20
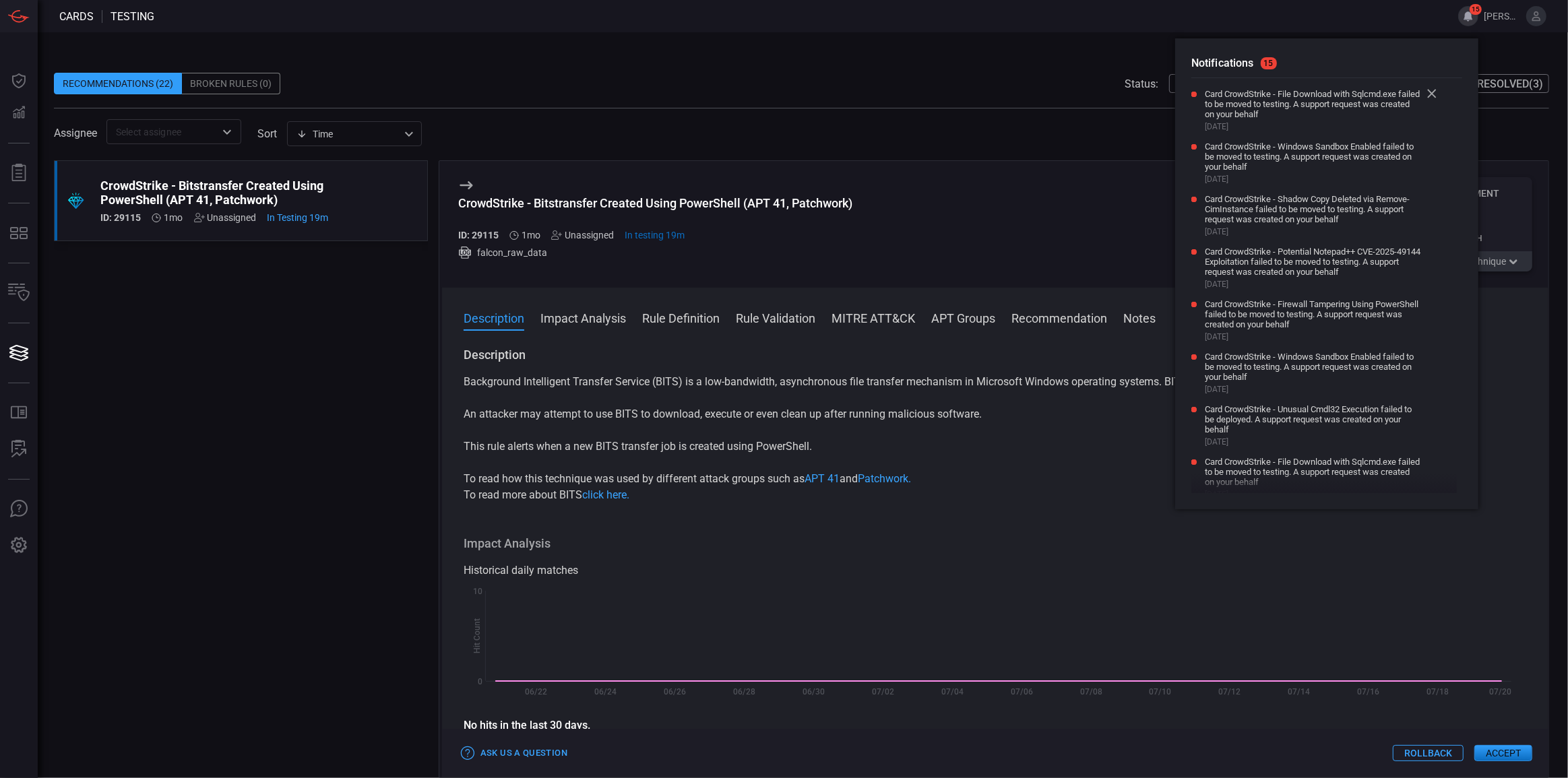
click at [1433, 96] on icon at bounding box center [1432, 93] width 9 height 9
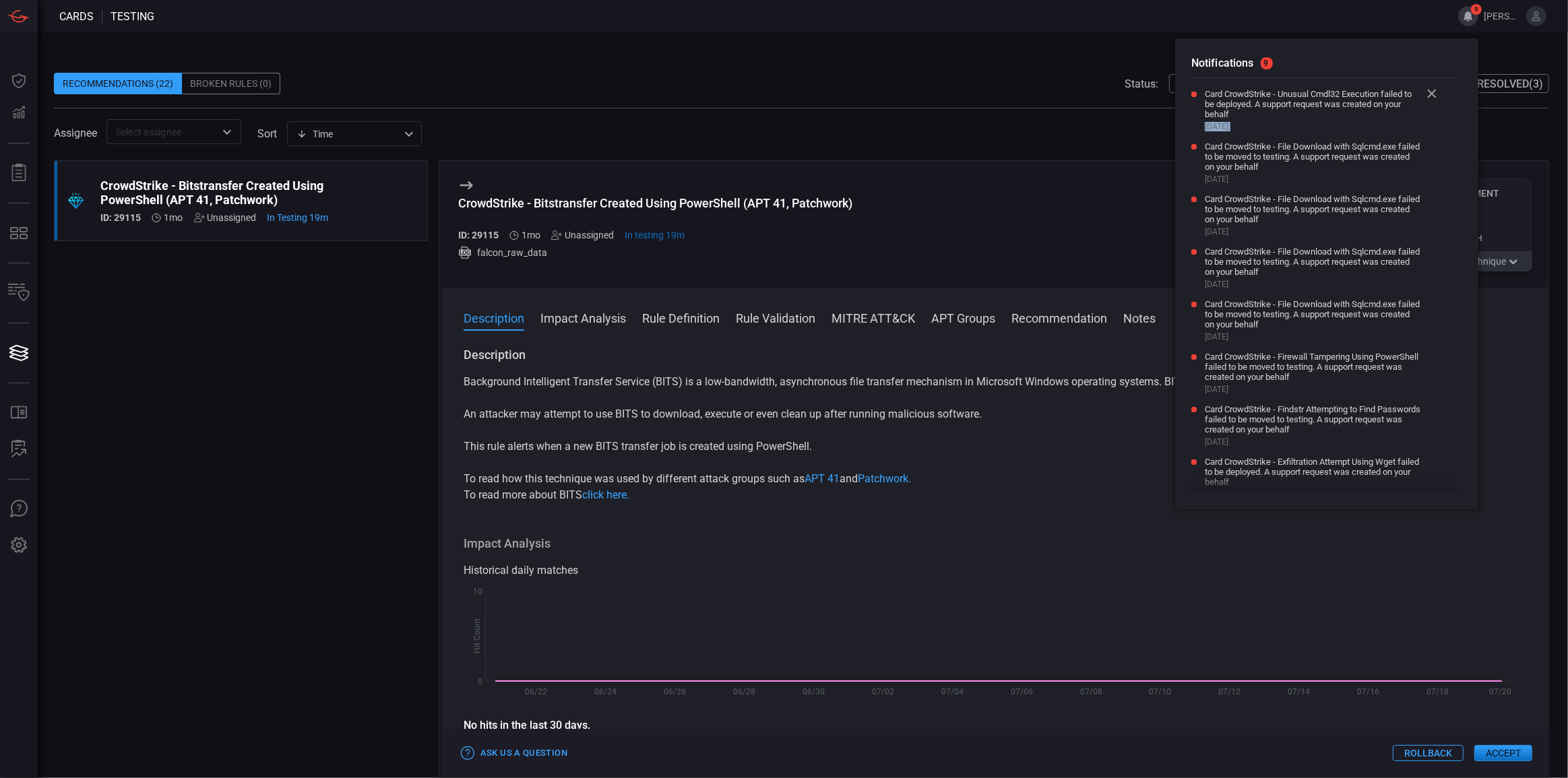
click at [1433, 96] on icon at bounding box center [1432, 93] width 9 height 9
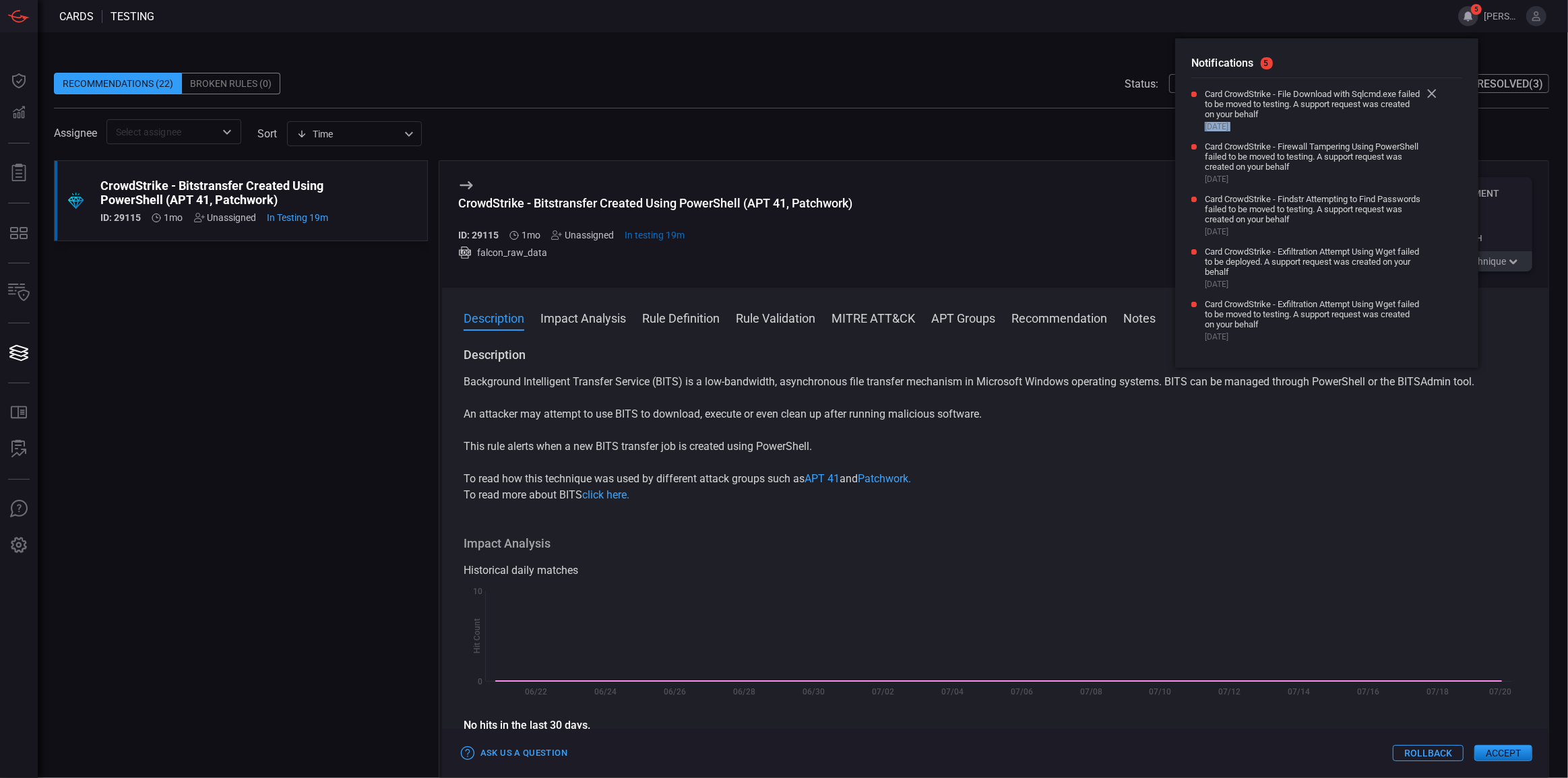
click at [1433, 96] on icon at bounding box center [1432, 93] width 9 height 9
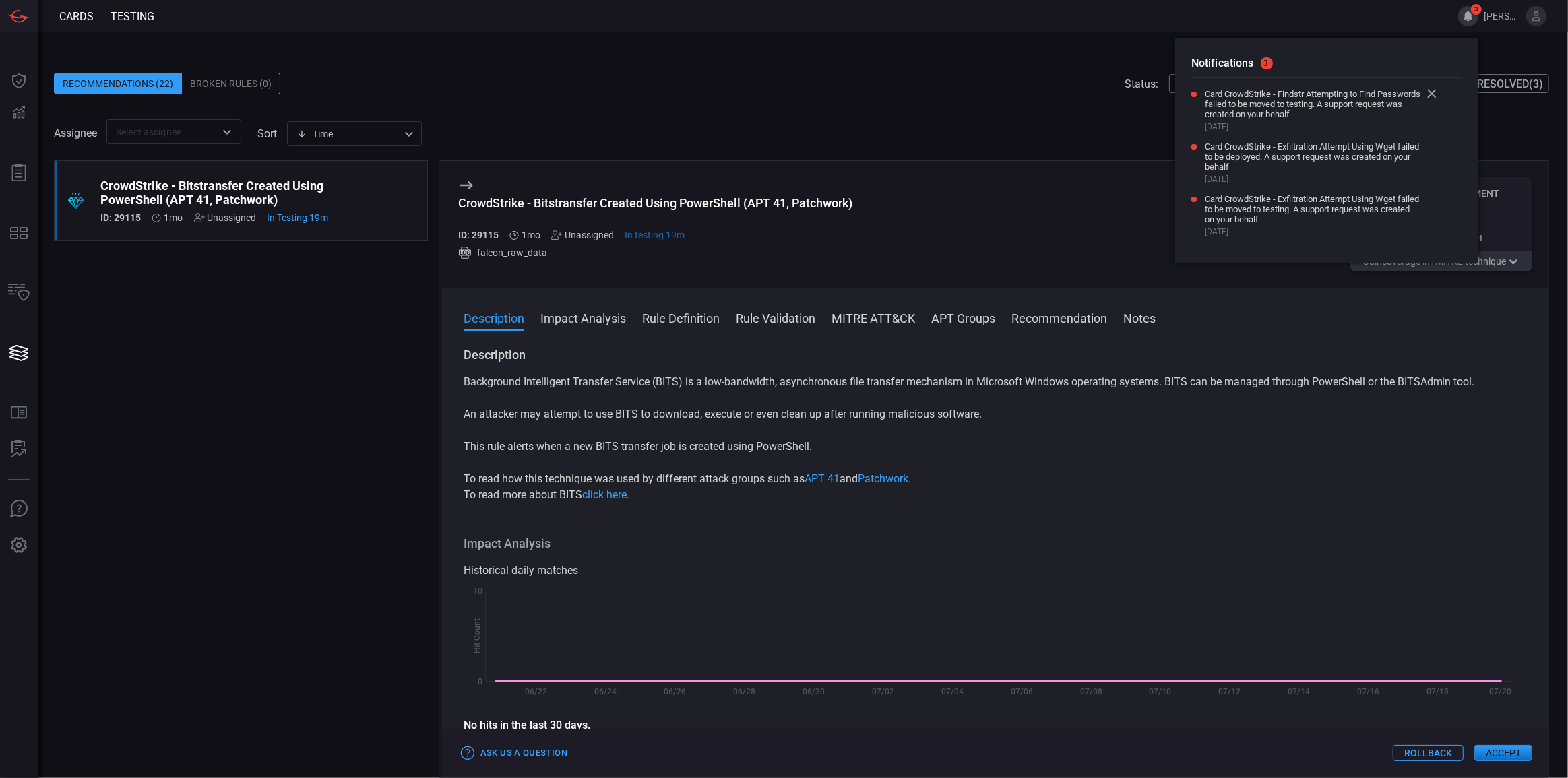
click at [1433, 96] on icon at bounding box center [1432, 93] width 9 height 9
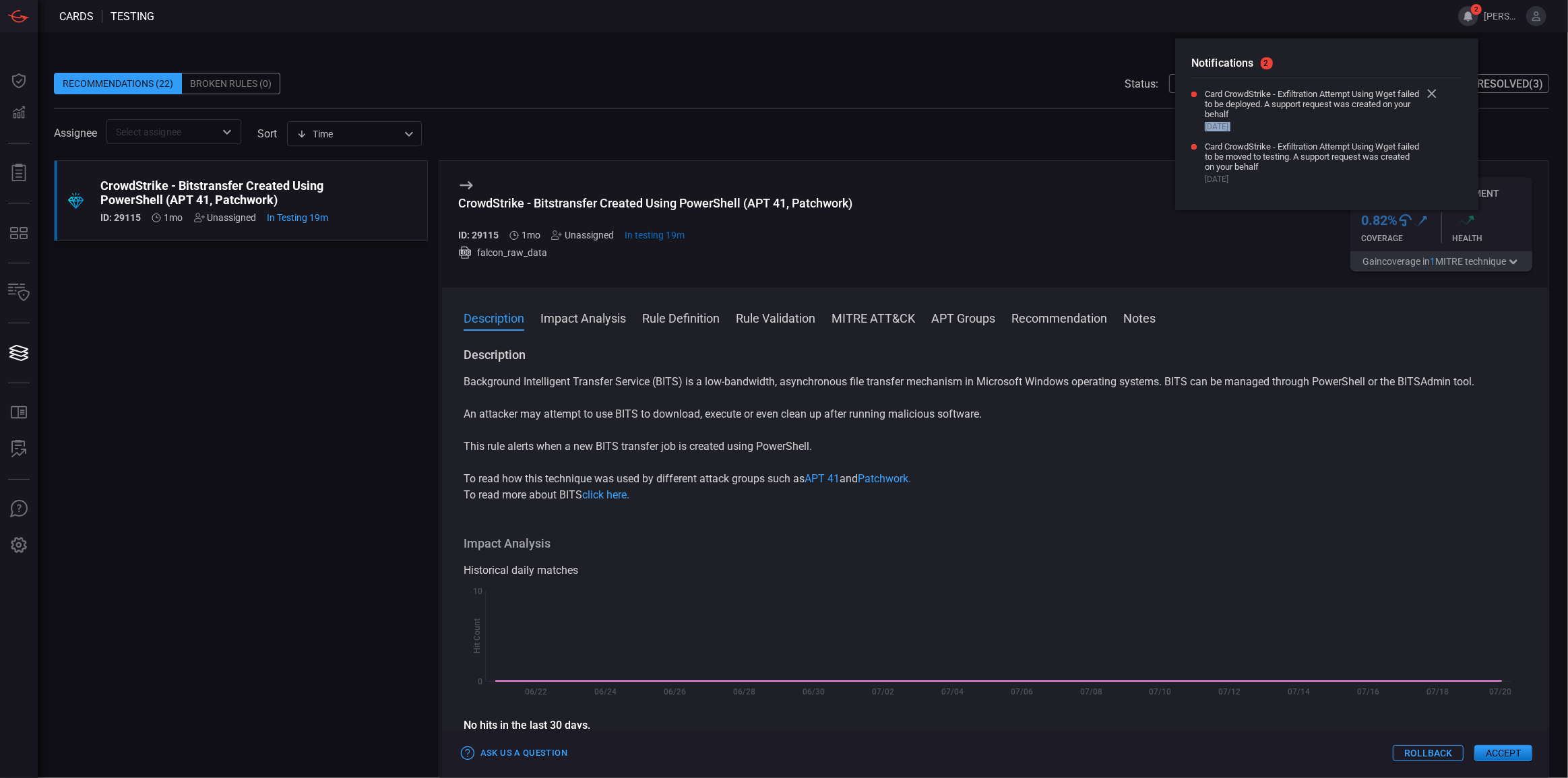
click at [1433, 96] on icon at bounding box center [1432, 93] width 9 height 9
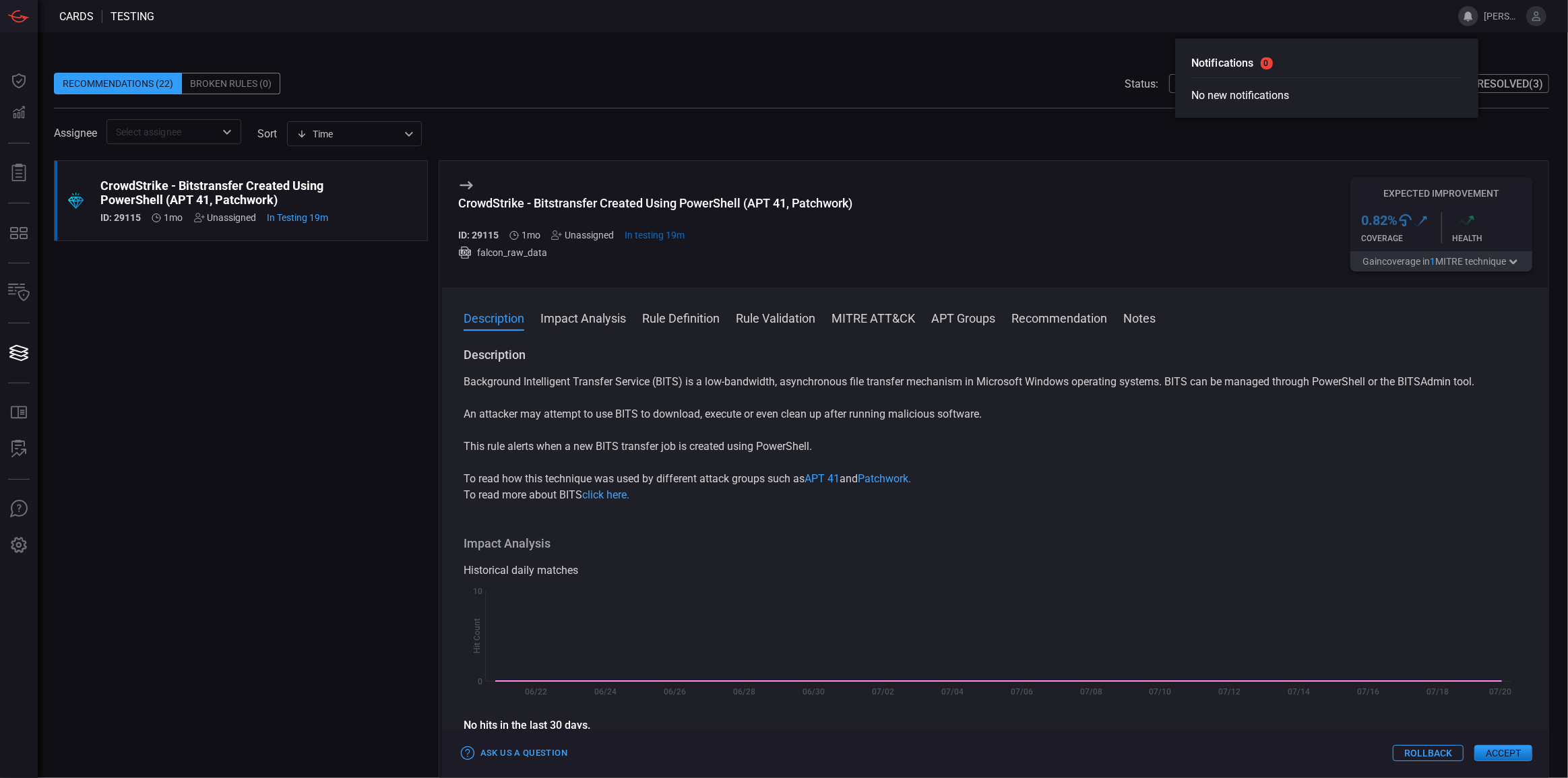
click at [1226, 167] on div "CrowdStrike - Bitstransfer Created Using PowerShell (APT 41, Patchwork) ID: 291…" at bounding box center [995, 225] width 1107 height 127
